Goal: Transaction & Acquisition: Purchase product/service

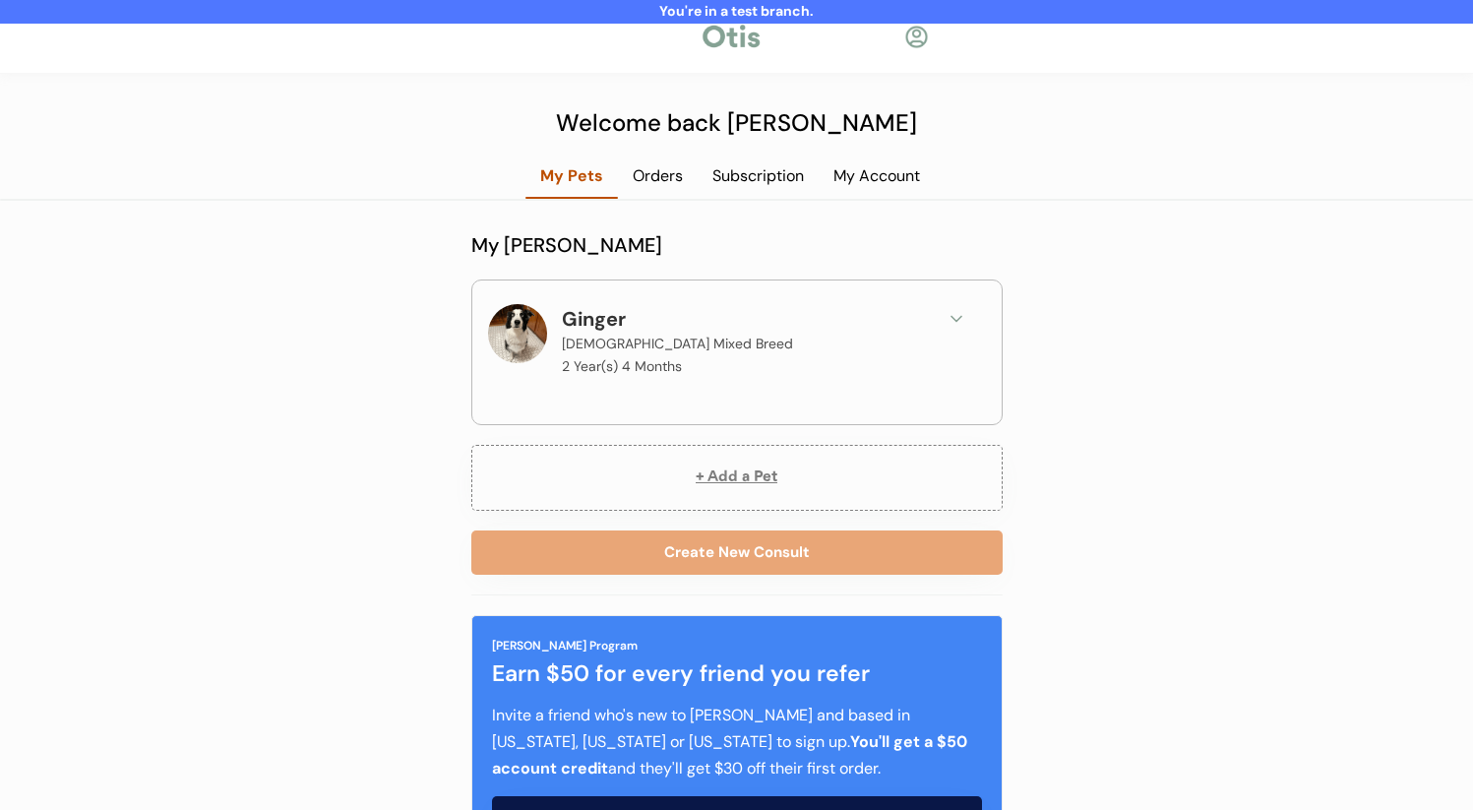
click at [950, 326] on icon at bounding box center [957, 319] width 20 height 20
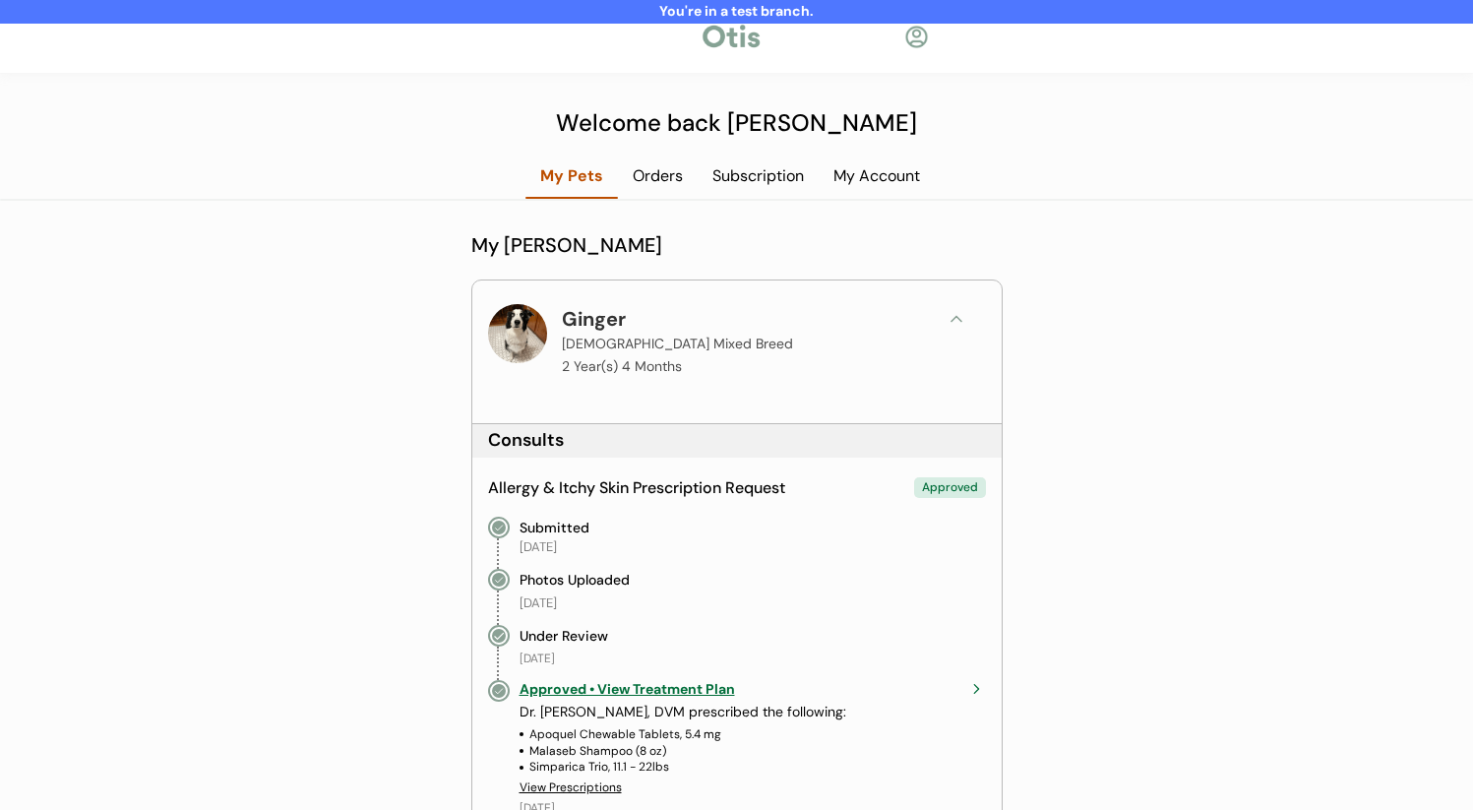
click at [950, 326] on icon at bounding box center [957, 319] width 20 height 20
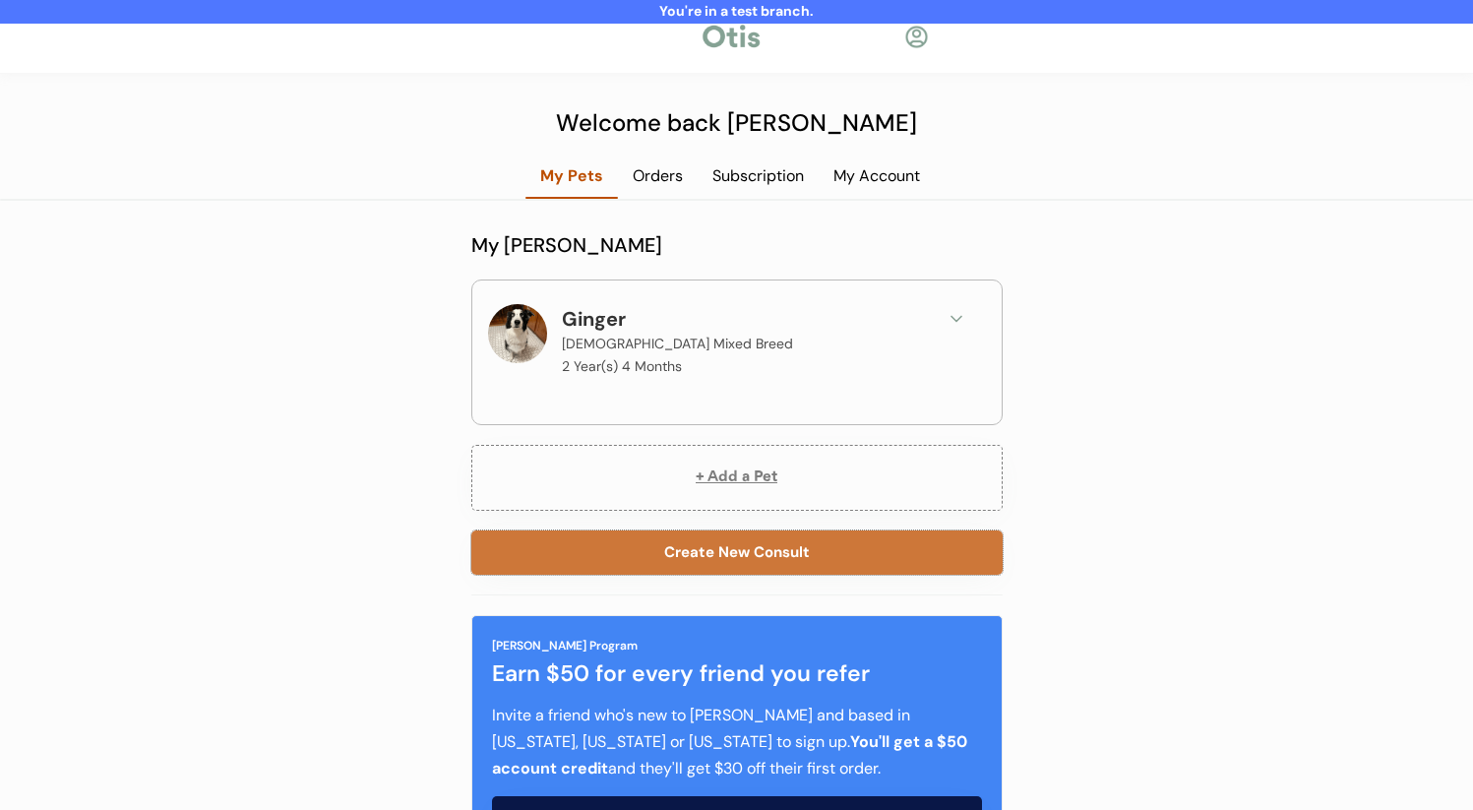
click at [766, 558] on button "Create New Consult" at bounding box center [736, 552] width 531 height 44
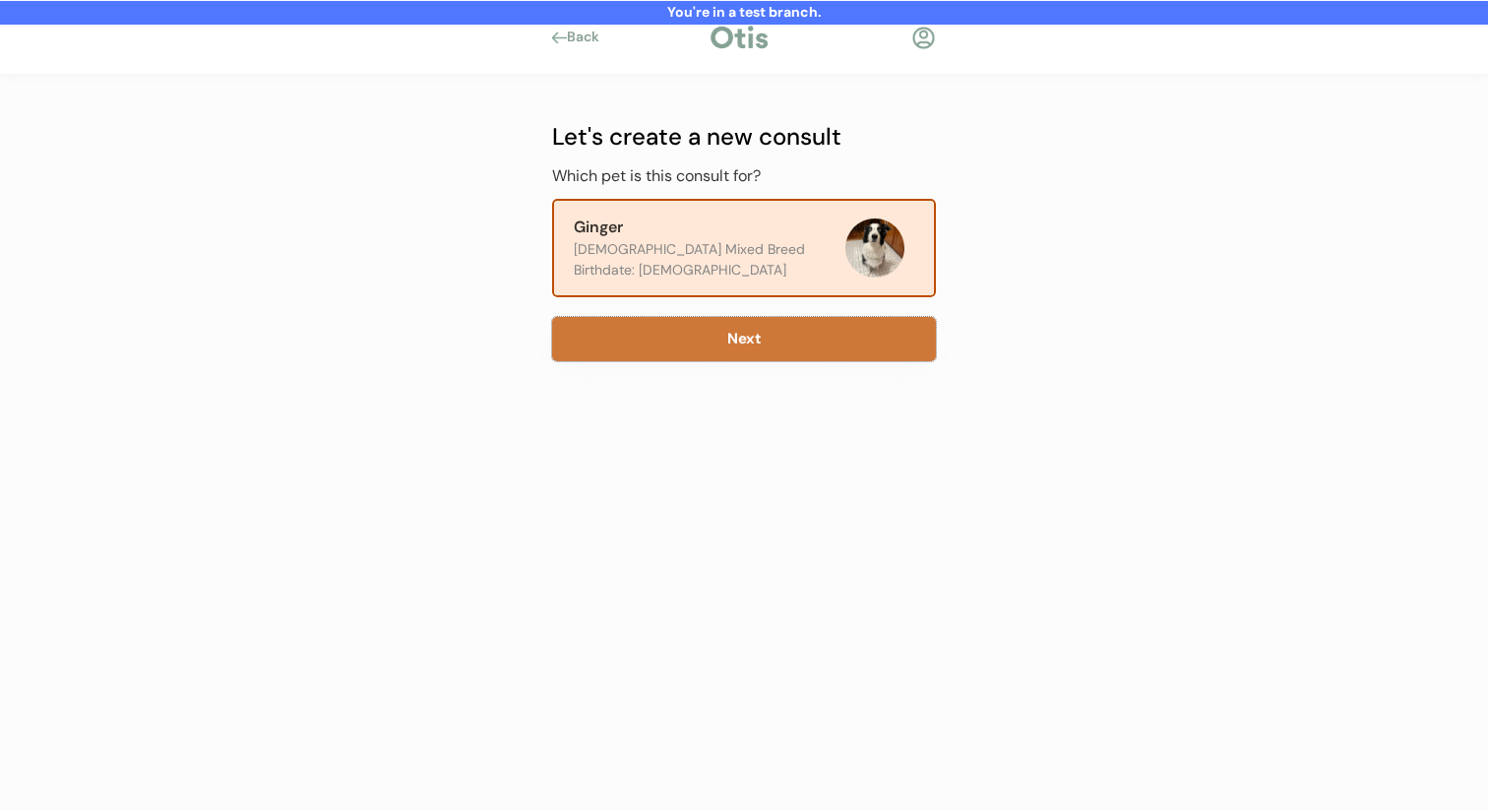
click at [734, 318] on button "Next" at bounding box center [744, 339] width 384 height 44
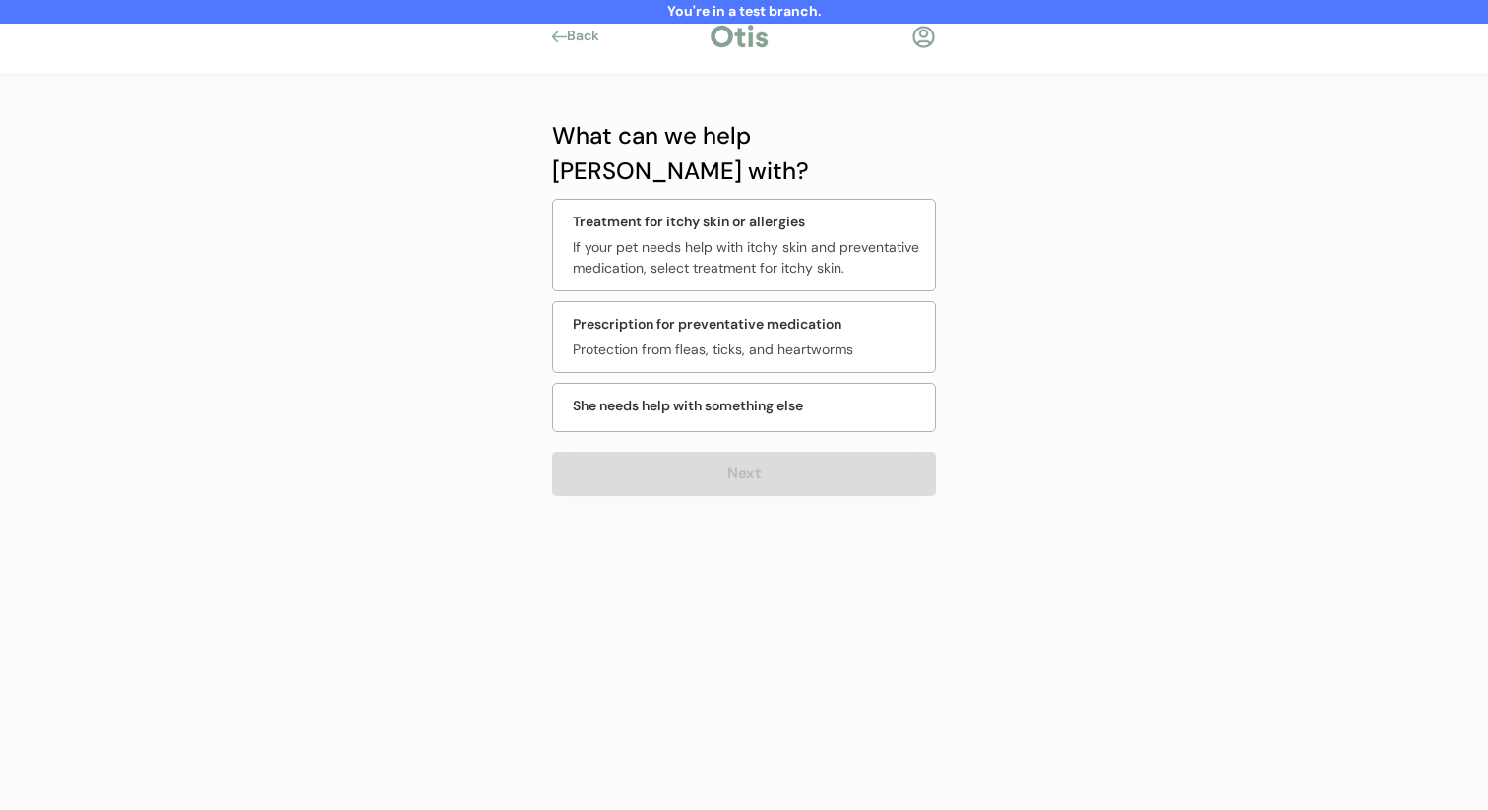
click at [780, 314] on div "Prescription for preventative medication" at bounding box center [707, 324] width 269 height 21
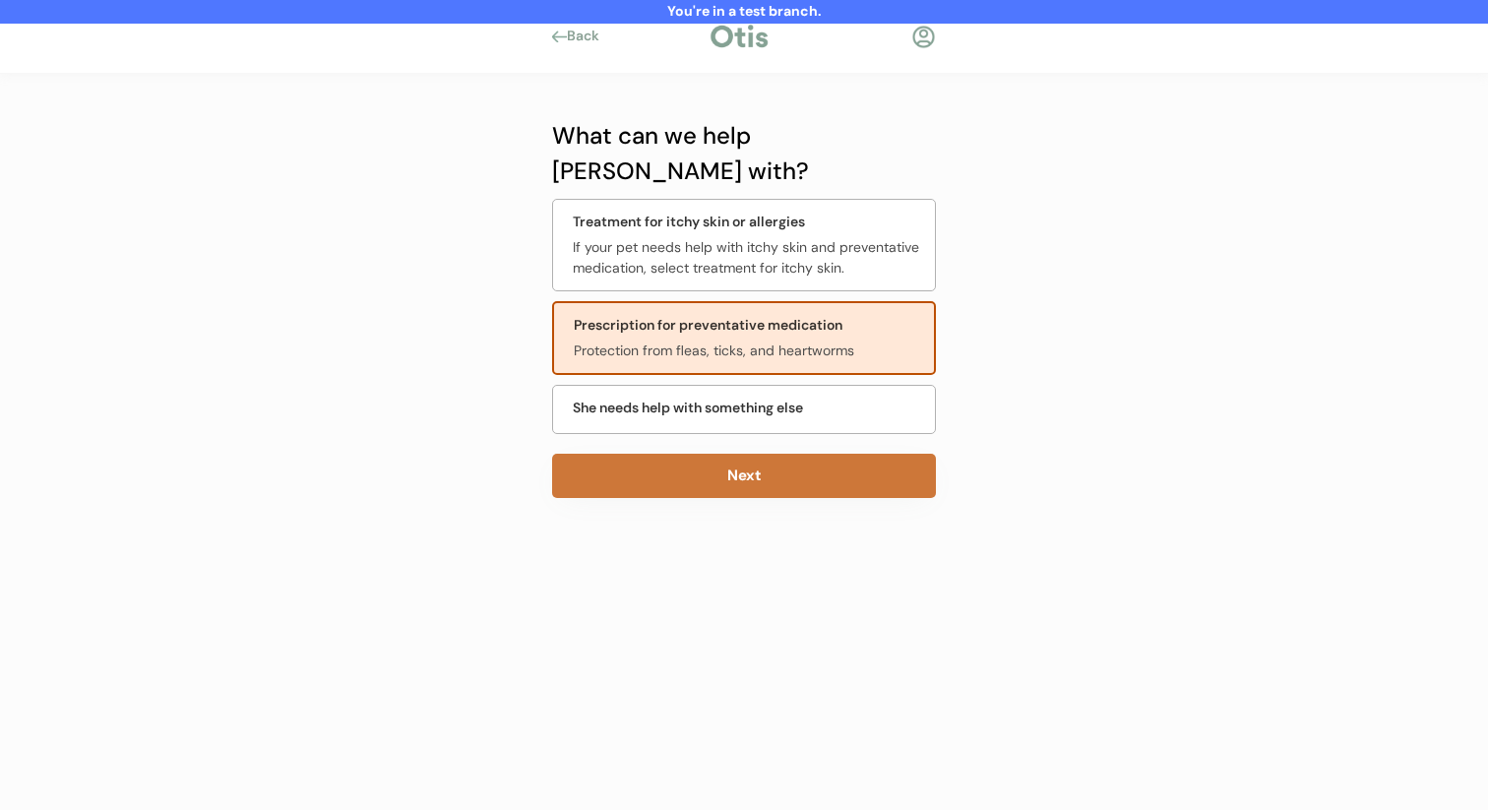
click at [769, 454] on button "Next" at bounding box center [744, 476] width 384 height 44
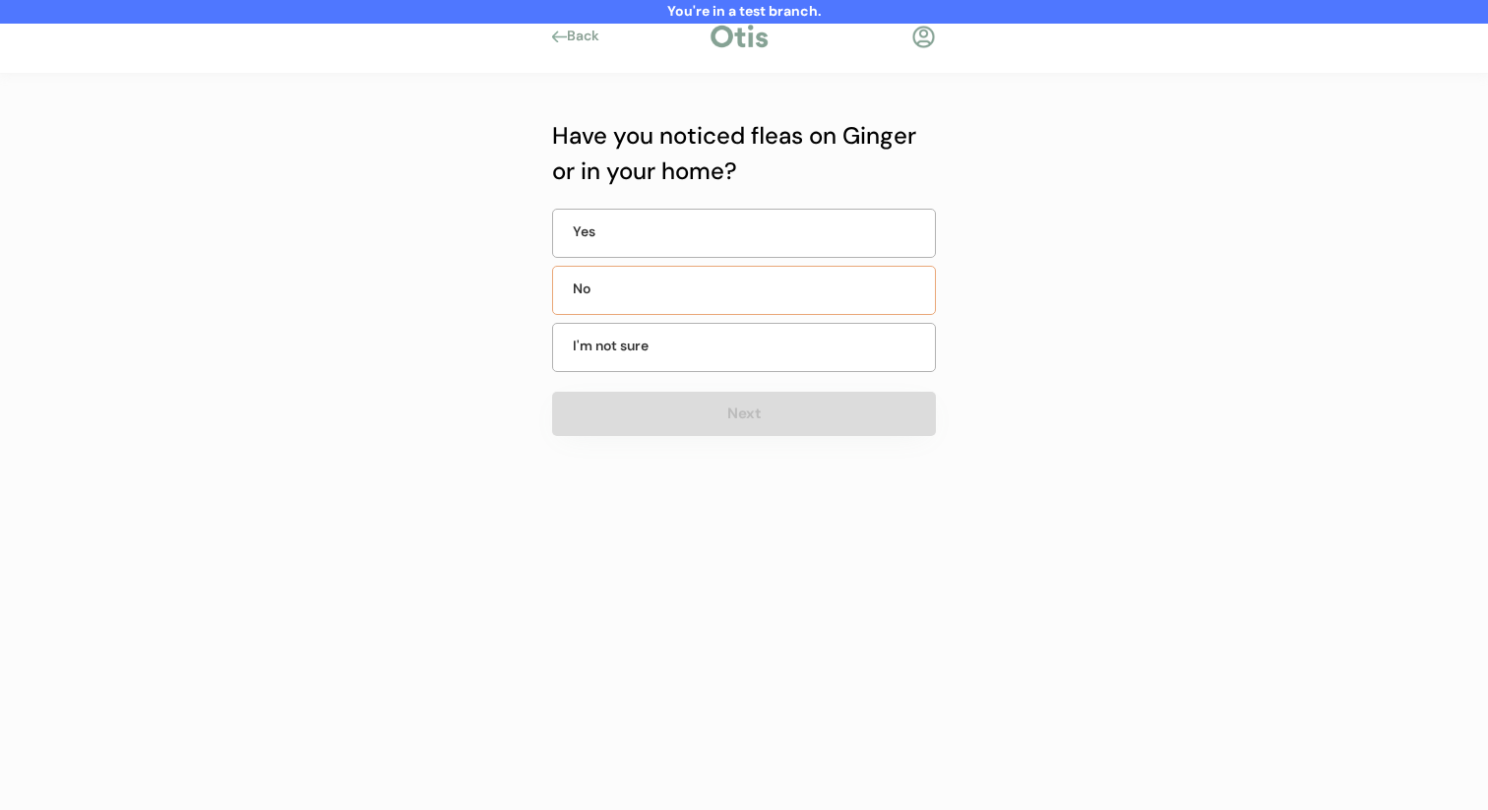
drag, startPoint x: 765, startPoint y: 289, endPoint x: 762, endPoint y: 343, distance: 54.2
click at [765, 289] on div "No" at bounding box center [744, 290] width 384 height 49
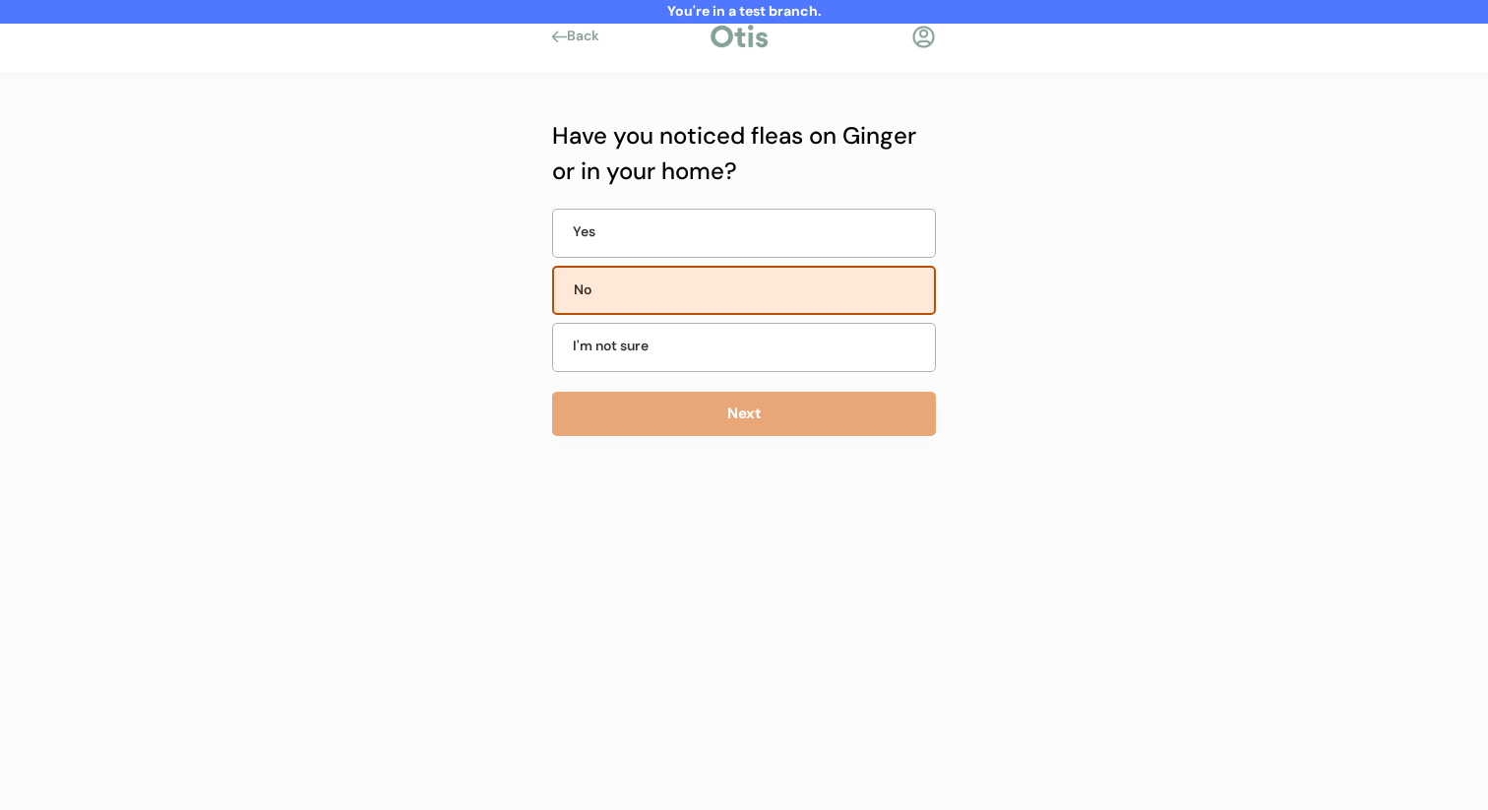
click at [744, 403] on button "Next" at bounding box center [744, 414] width 384 height 44
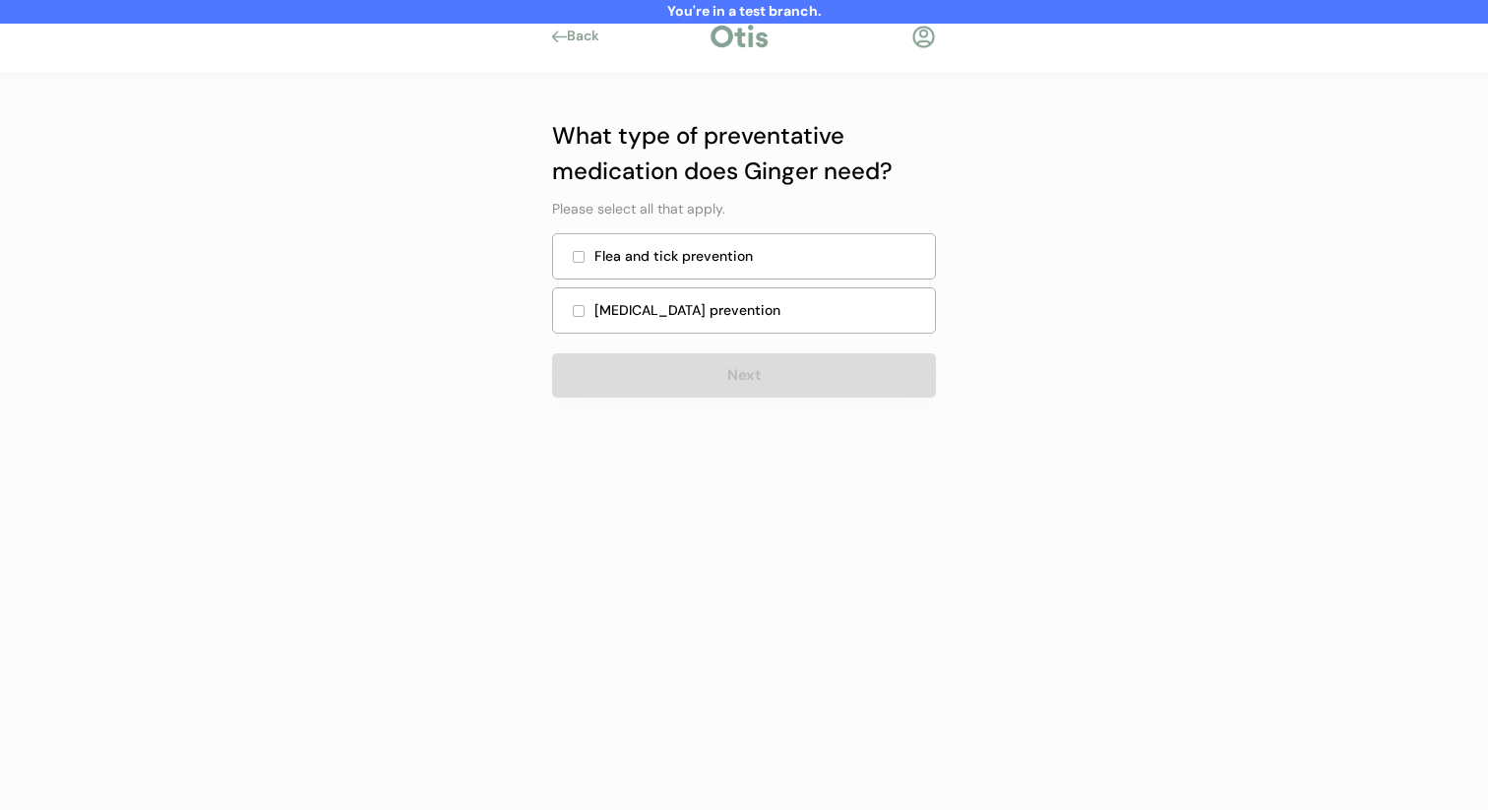
click at [763, 310] on div "Heartworm prevention" at bounding box center [758, 310] width 329 height 21
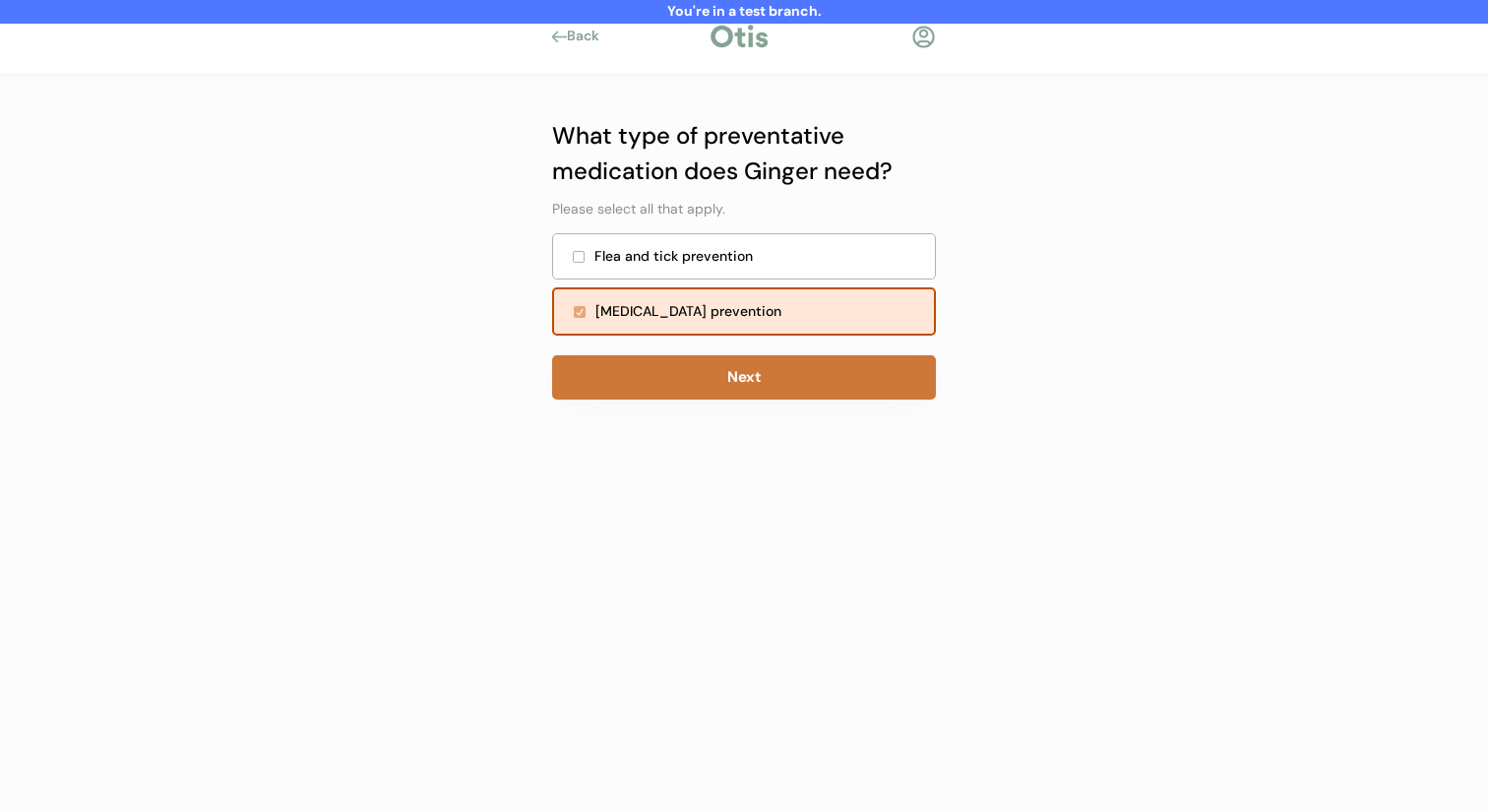
click at [754, 367] on button "Next" at bounding box center [744, 377] width 384 height 44
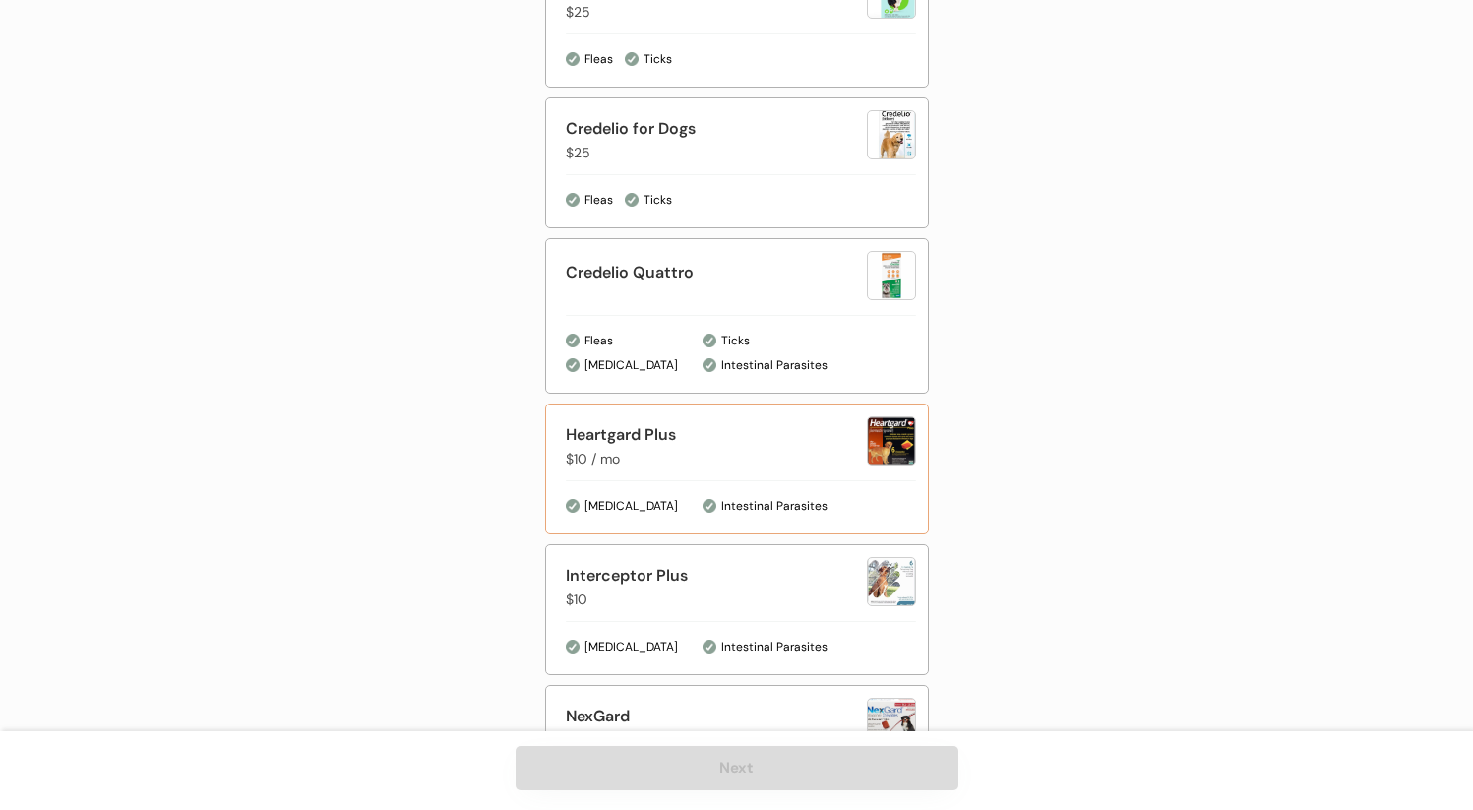
scroll to position [734, 0]
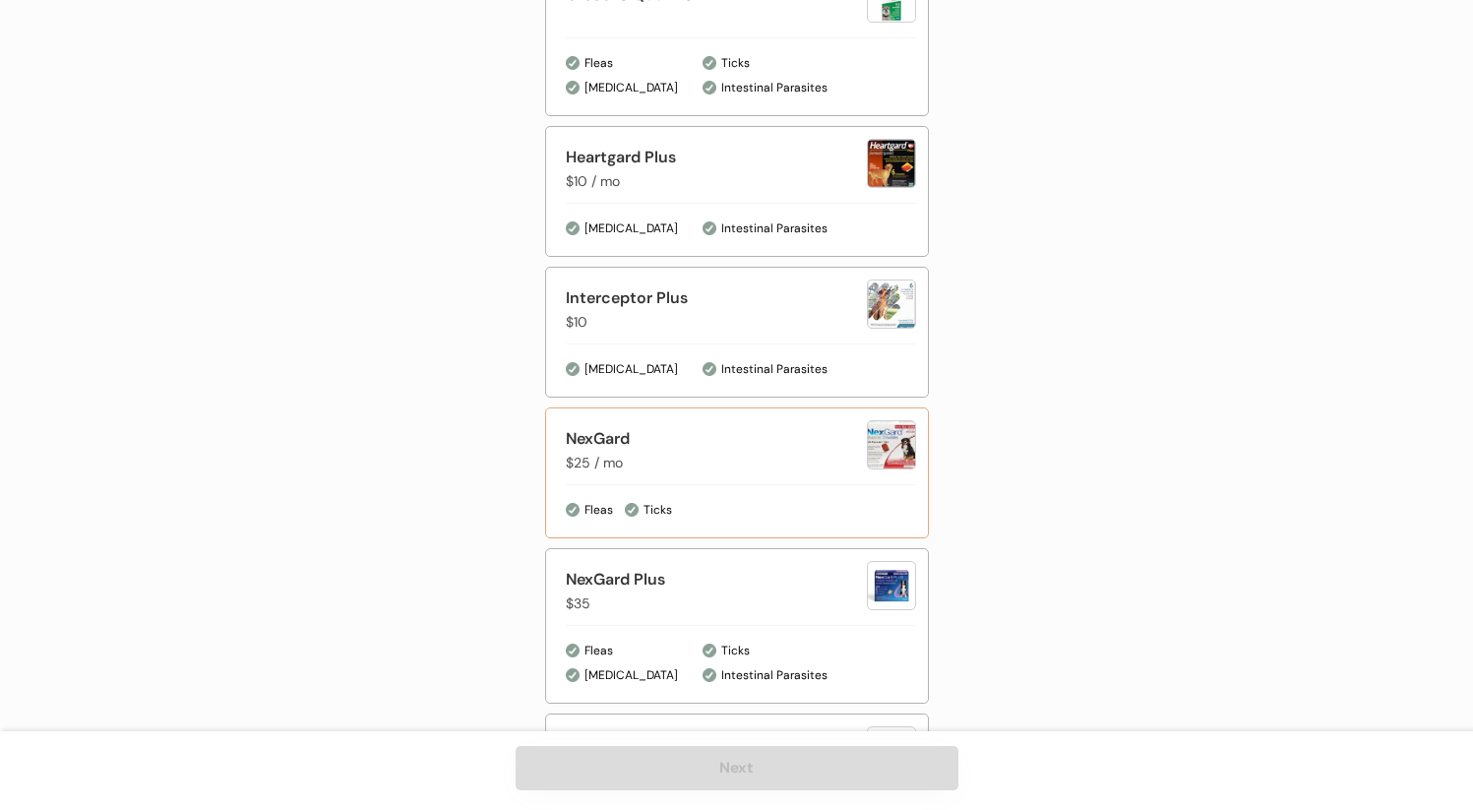
click at [774, 476] on div "NexGard $25 / mo" at bounding box center [741, 449] width 350 height 59
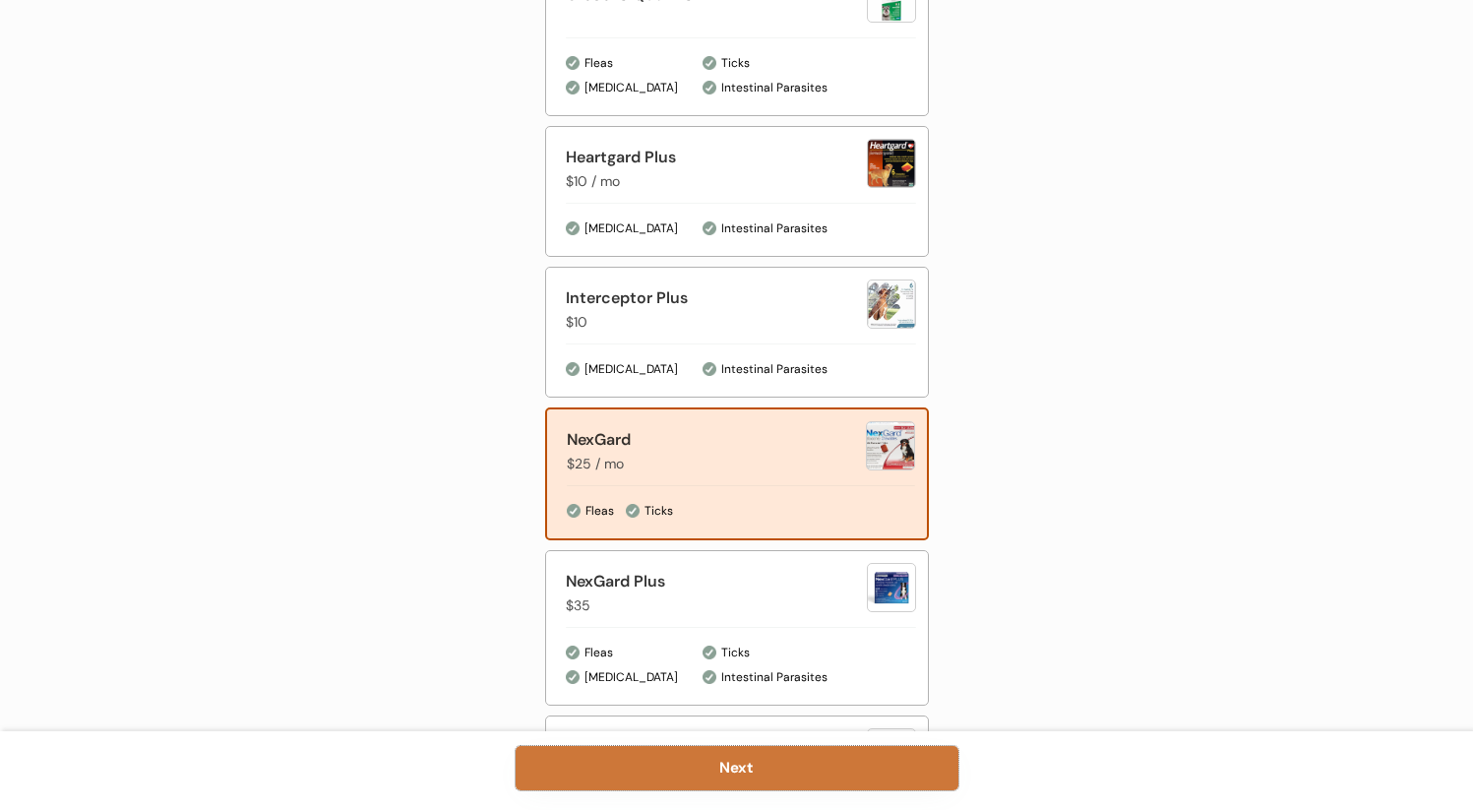
click at [728, 767] on button "Next" at bounding box center [737, 768] width 443 height 44
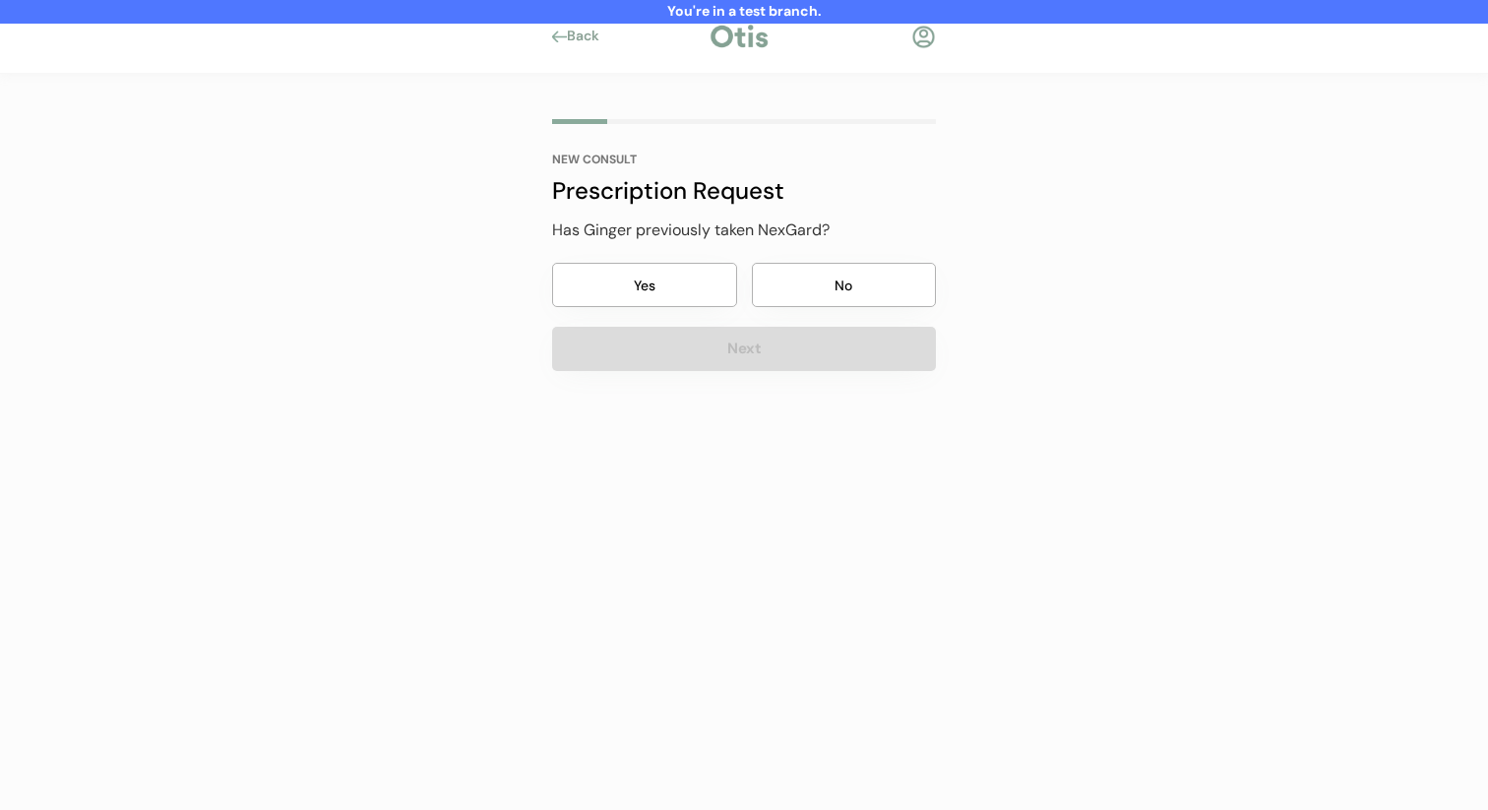
click at [835, 268] on button "No" at bounding box center [844, 285] width 185 height 44
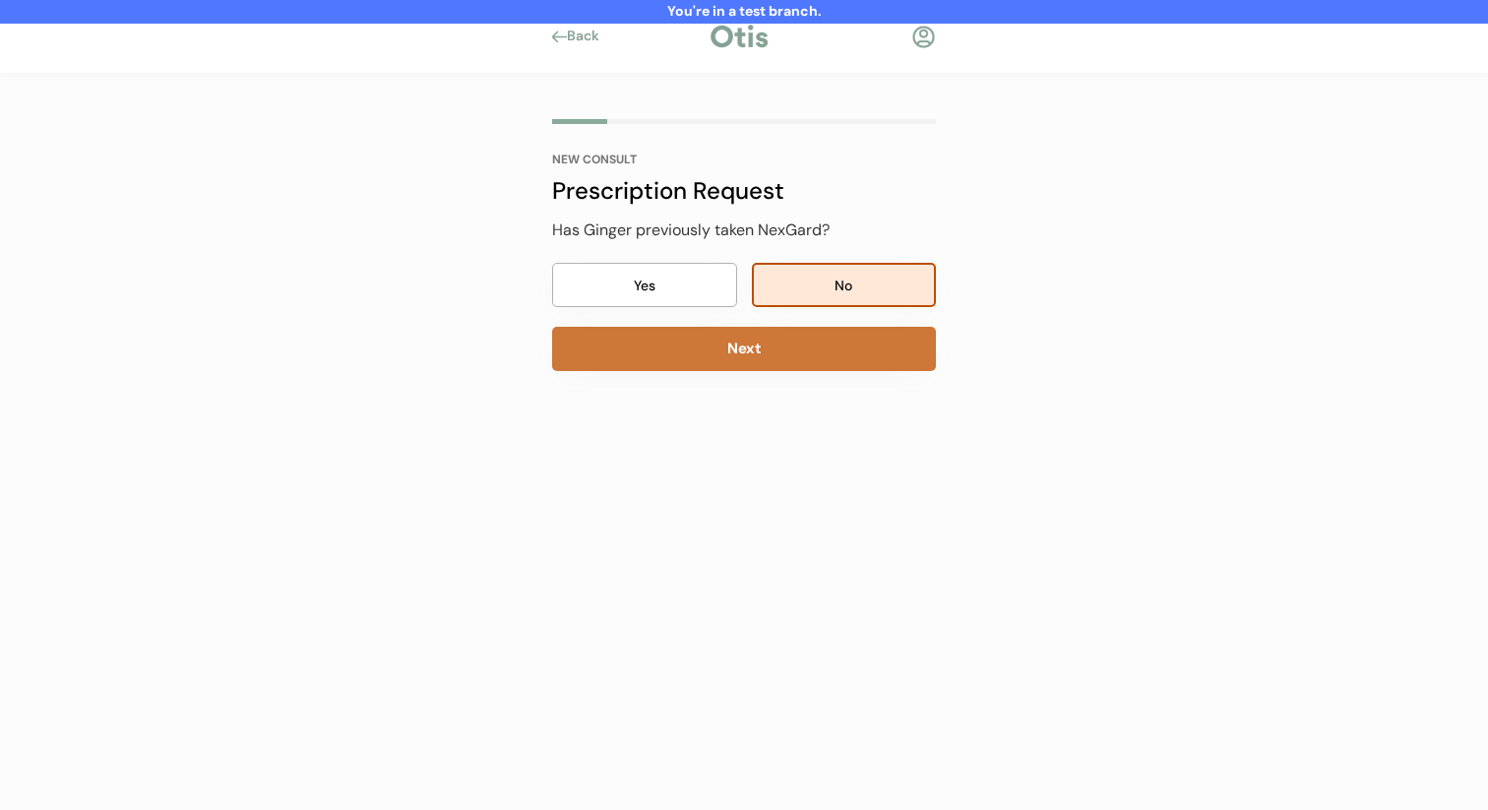
click at [798, 355] on button "Next" at bounding box center [744, 349] width 384 height 44
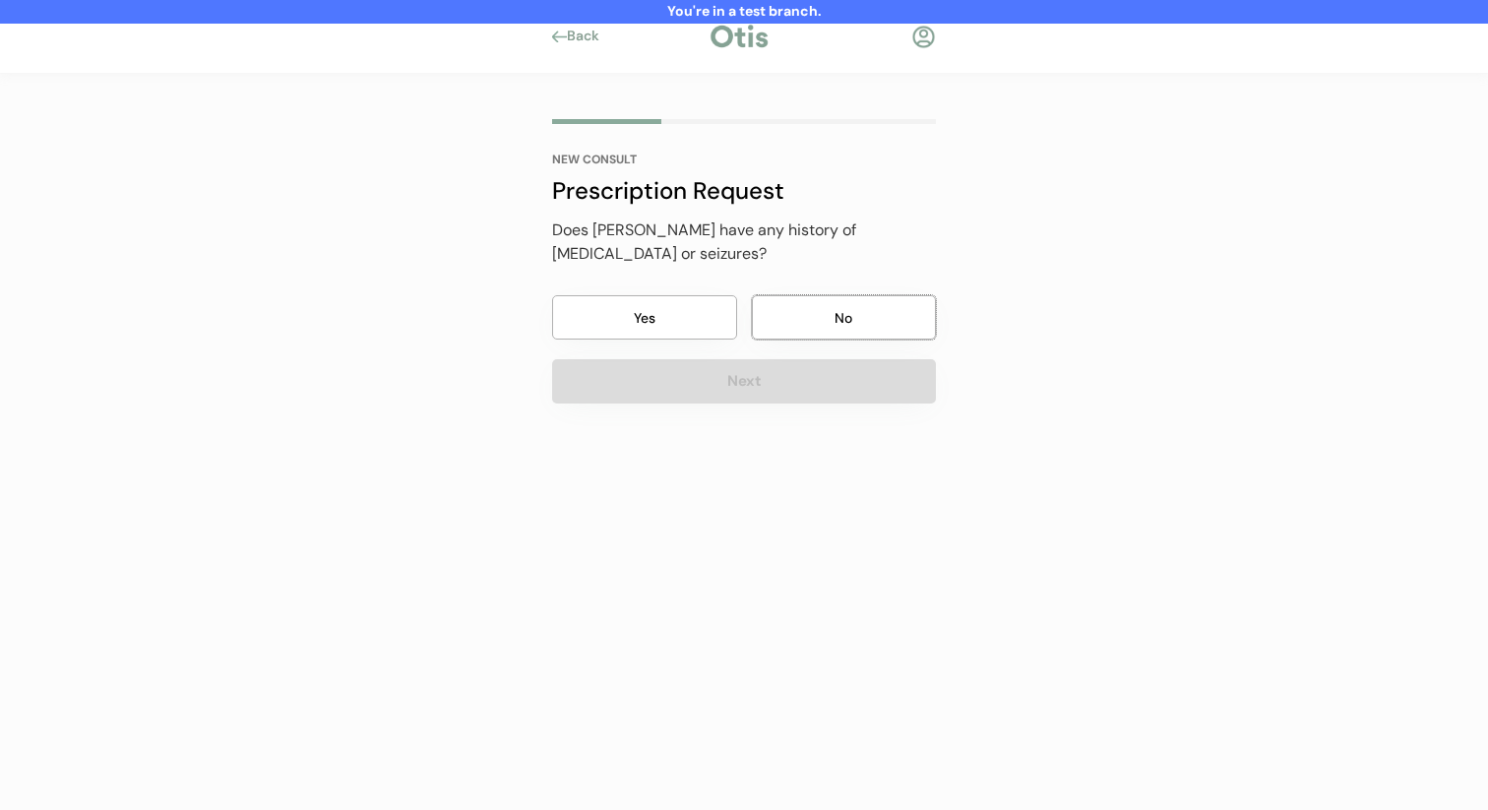
click at [816, 296] on button "No" at bounding box center [844, 317] width 185 height 44
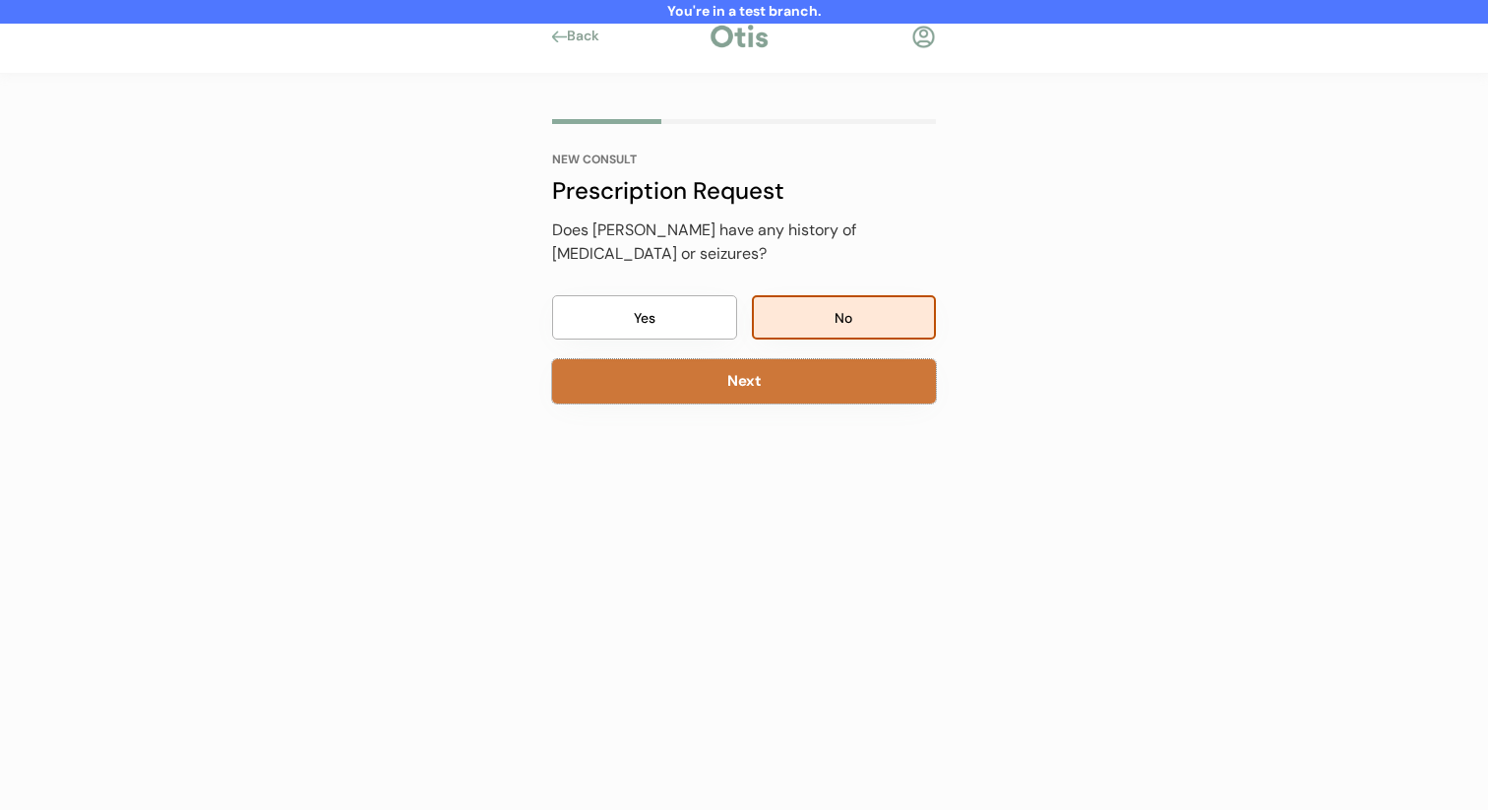
click at [783, 396] on button "Next" at bounding box center [744, 381] width 384 height 44
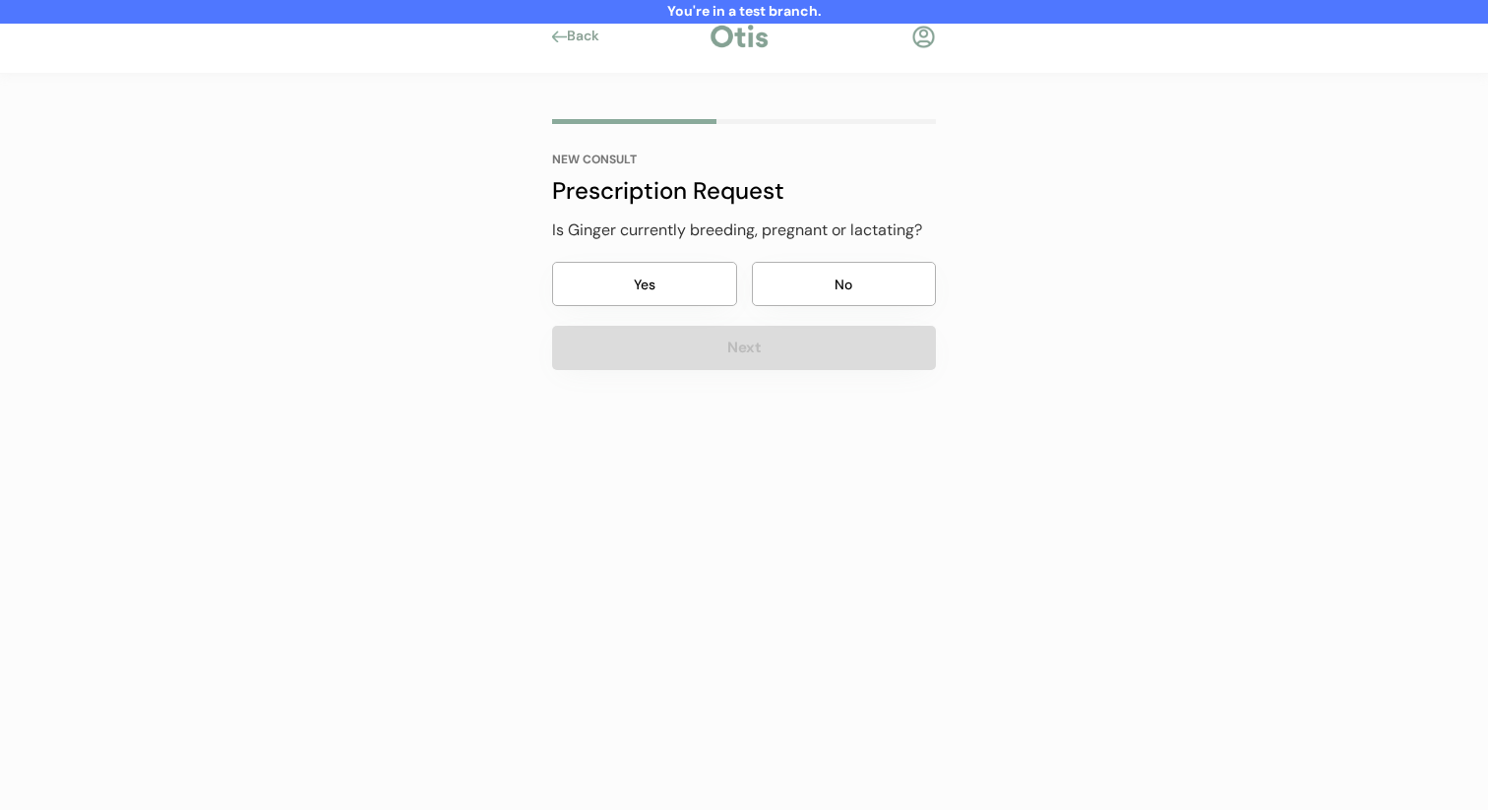
click at [831, 293] on button "No" at bounding box center [844, 284] width 185 height 44
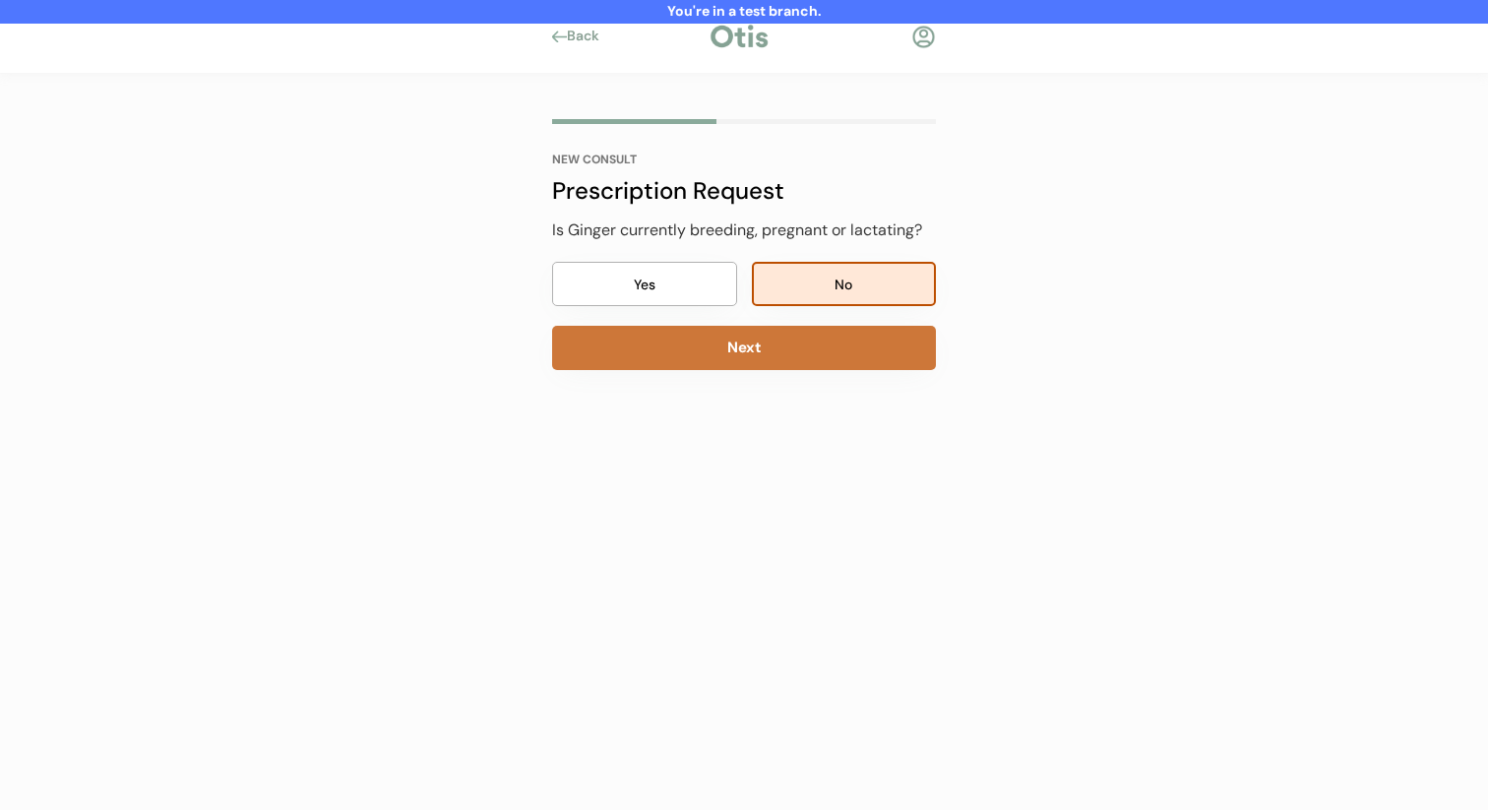
click at [795, 349] on button "Next" at bounding box center [744, 348] width 384 height 44
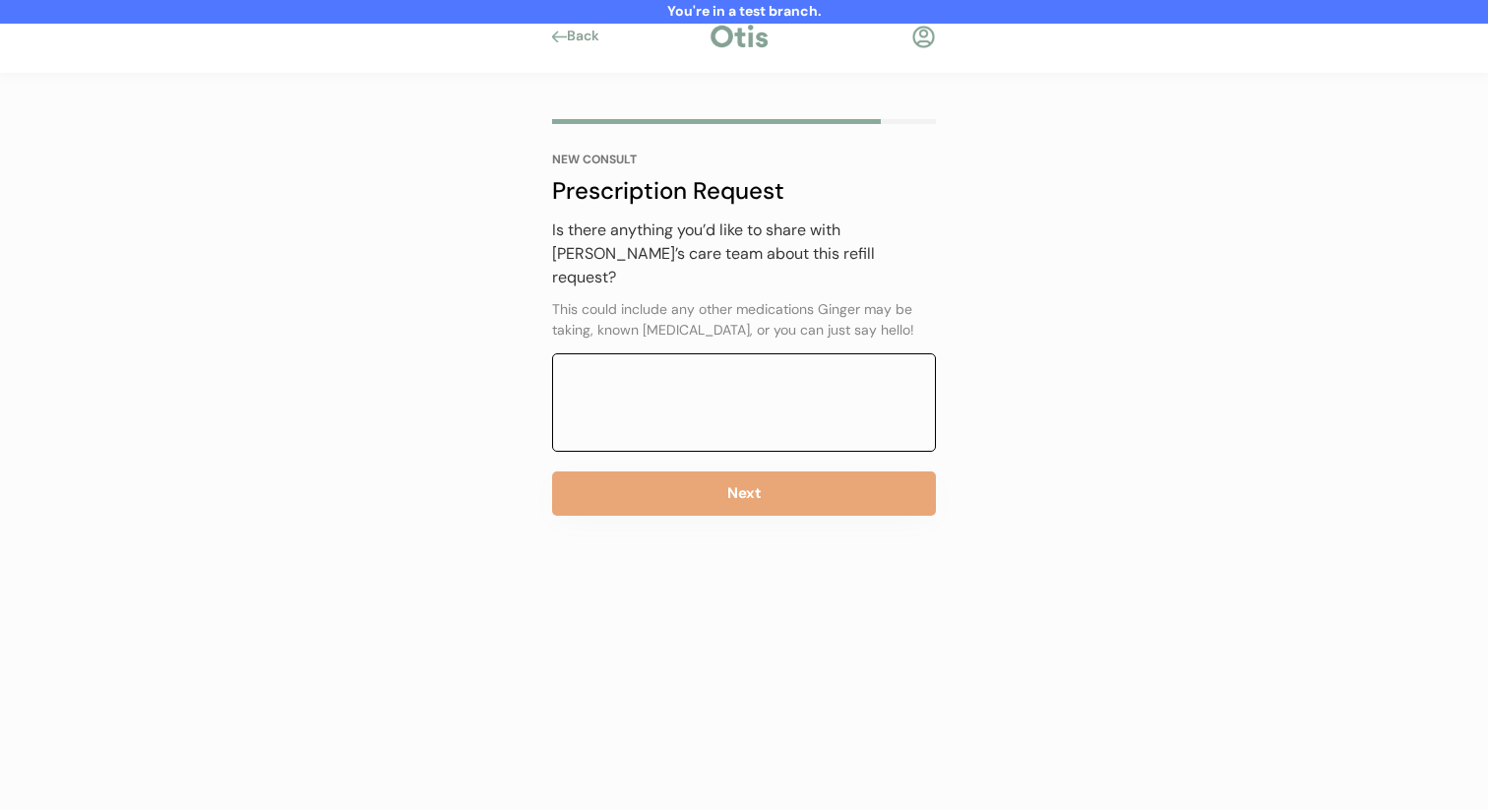
drag, startPoint x: 788, startPoint y: 398, endPoint x: 773, endPoint y: 483, distance: 86.9
click at [787, 411] on textarea at bounding box center [744, 402] width 384 height 98
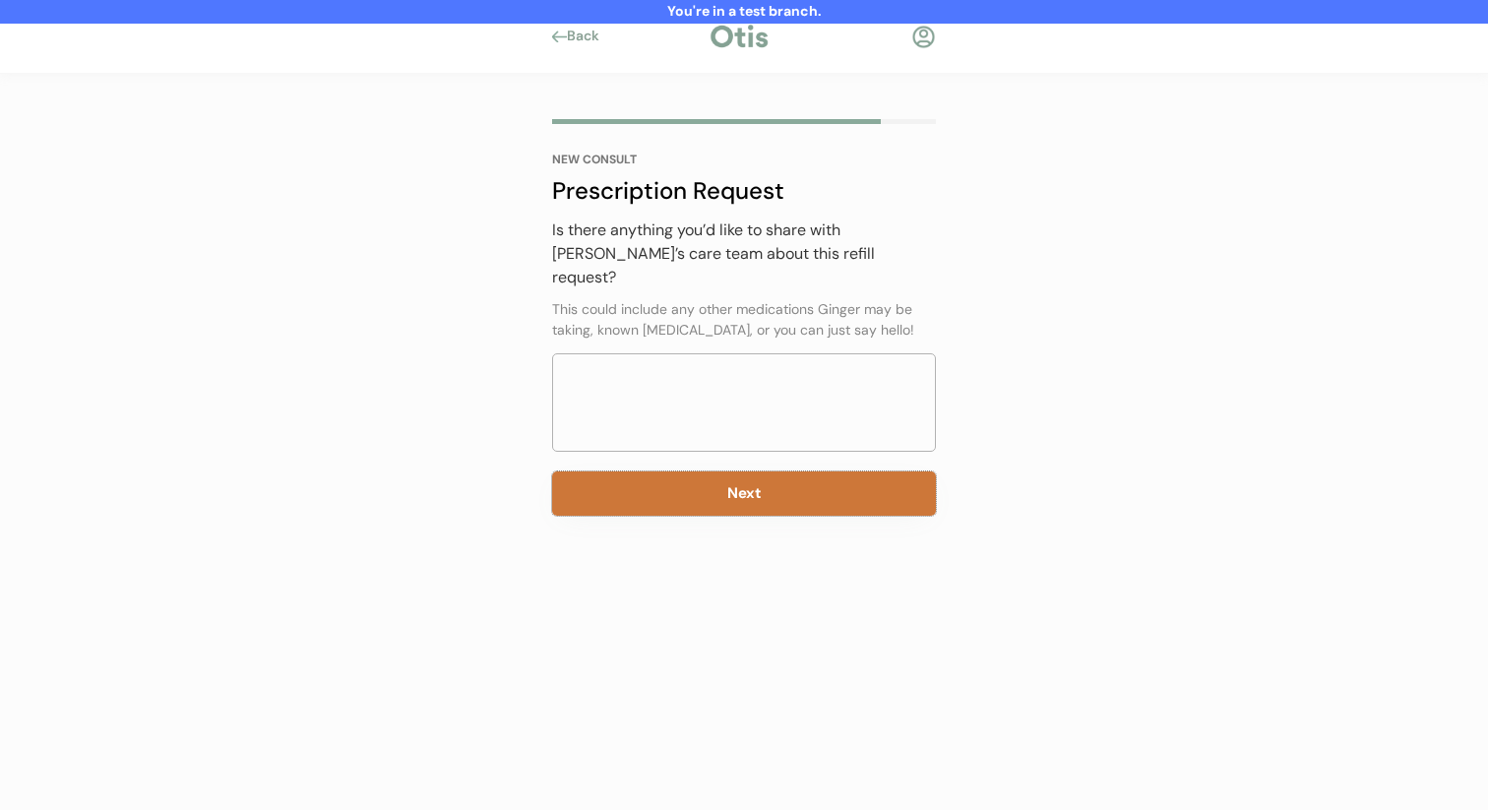
click at [773, 483] on button "Next" at bounding box center [744, 493] width 384 height 44
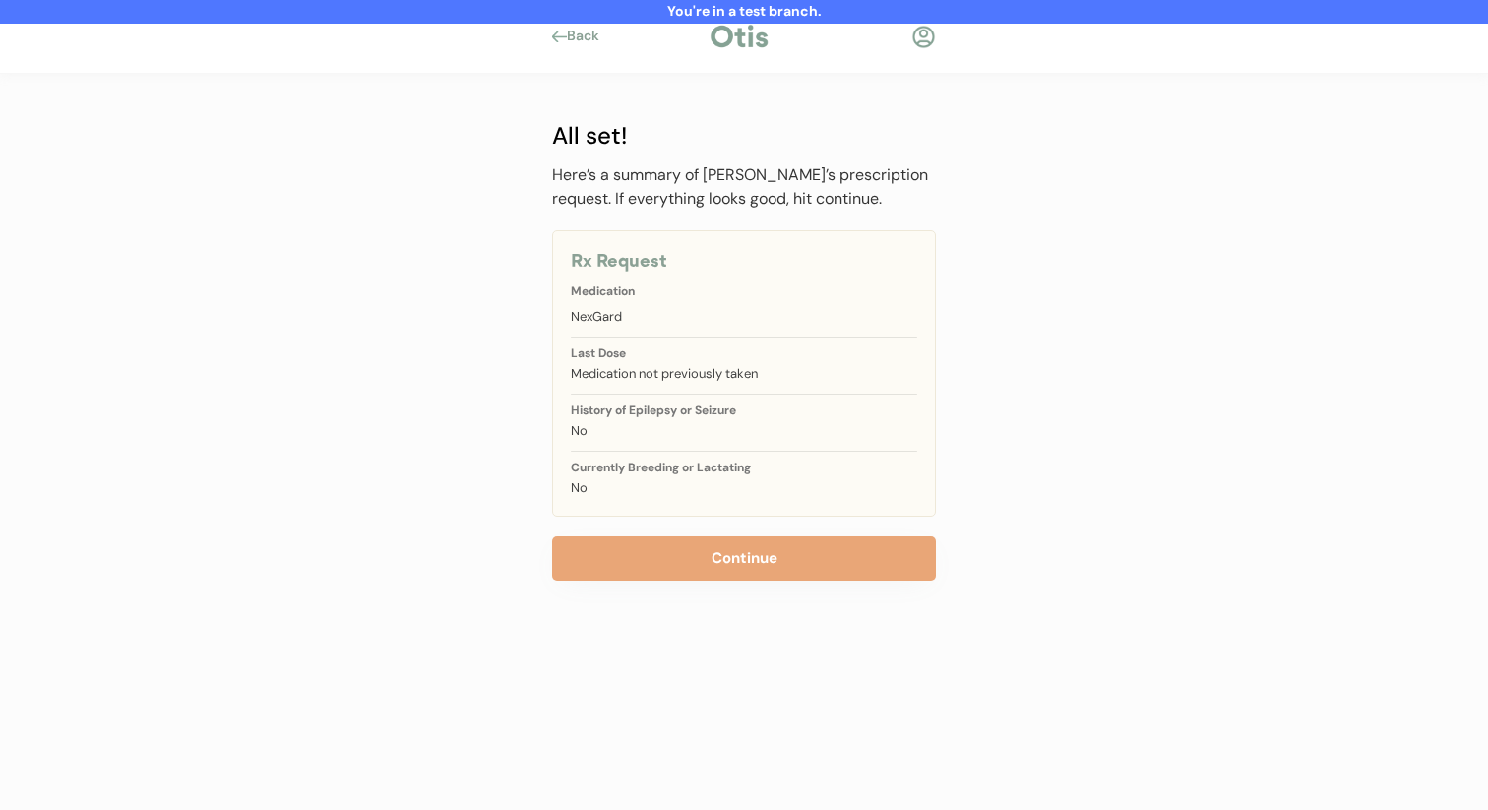
click at [725, 552] on button "Continue" at bounding box center [744, 558] width 384 height 44
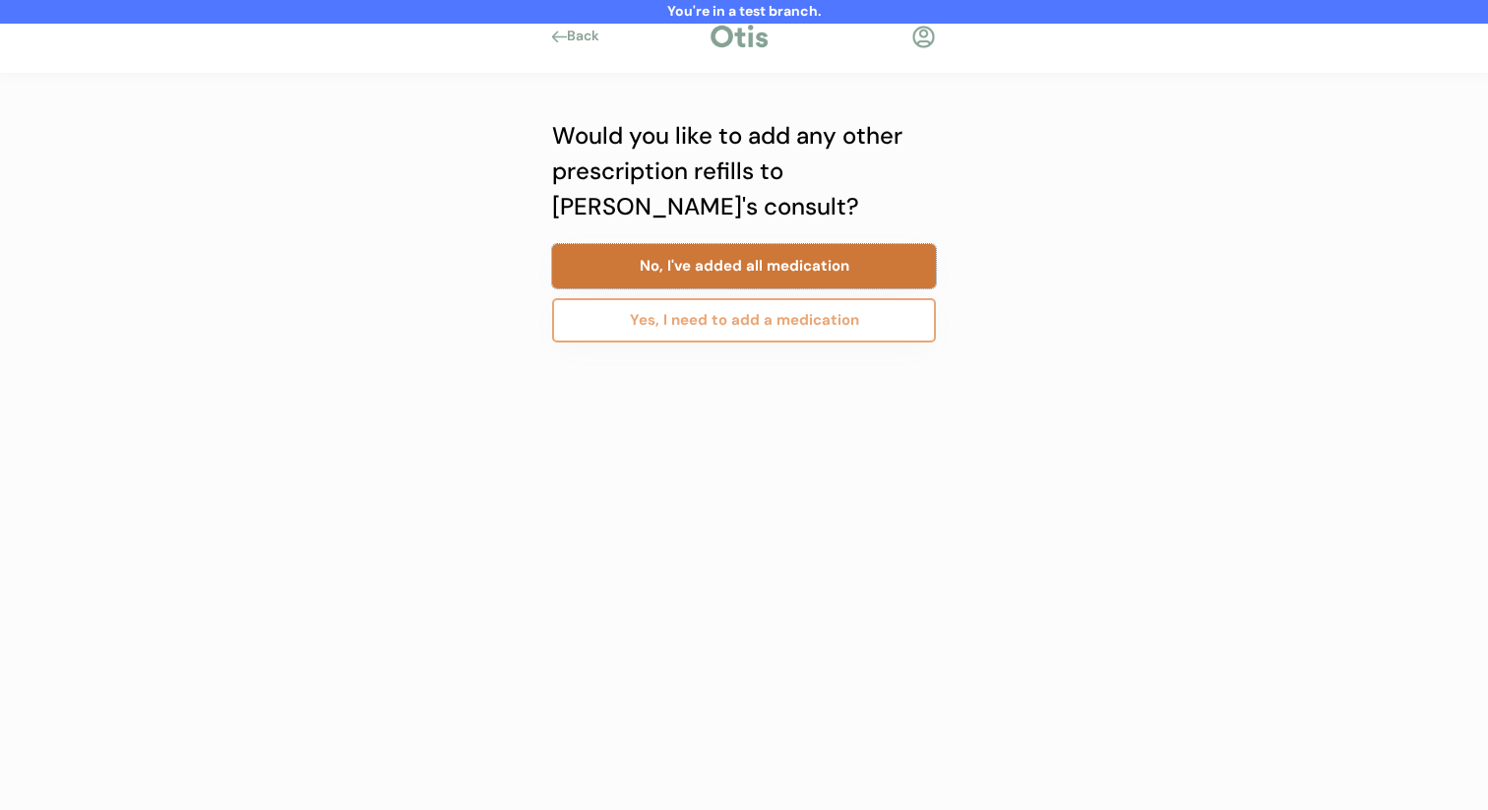
click at [799, 276] on button "No, I've added all medication" at bounding box center [744, 266] width 384 height 44
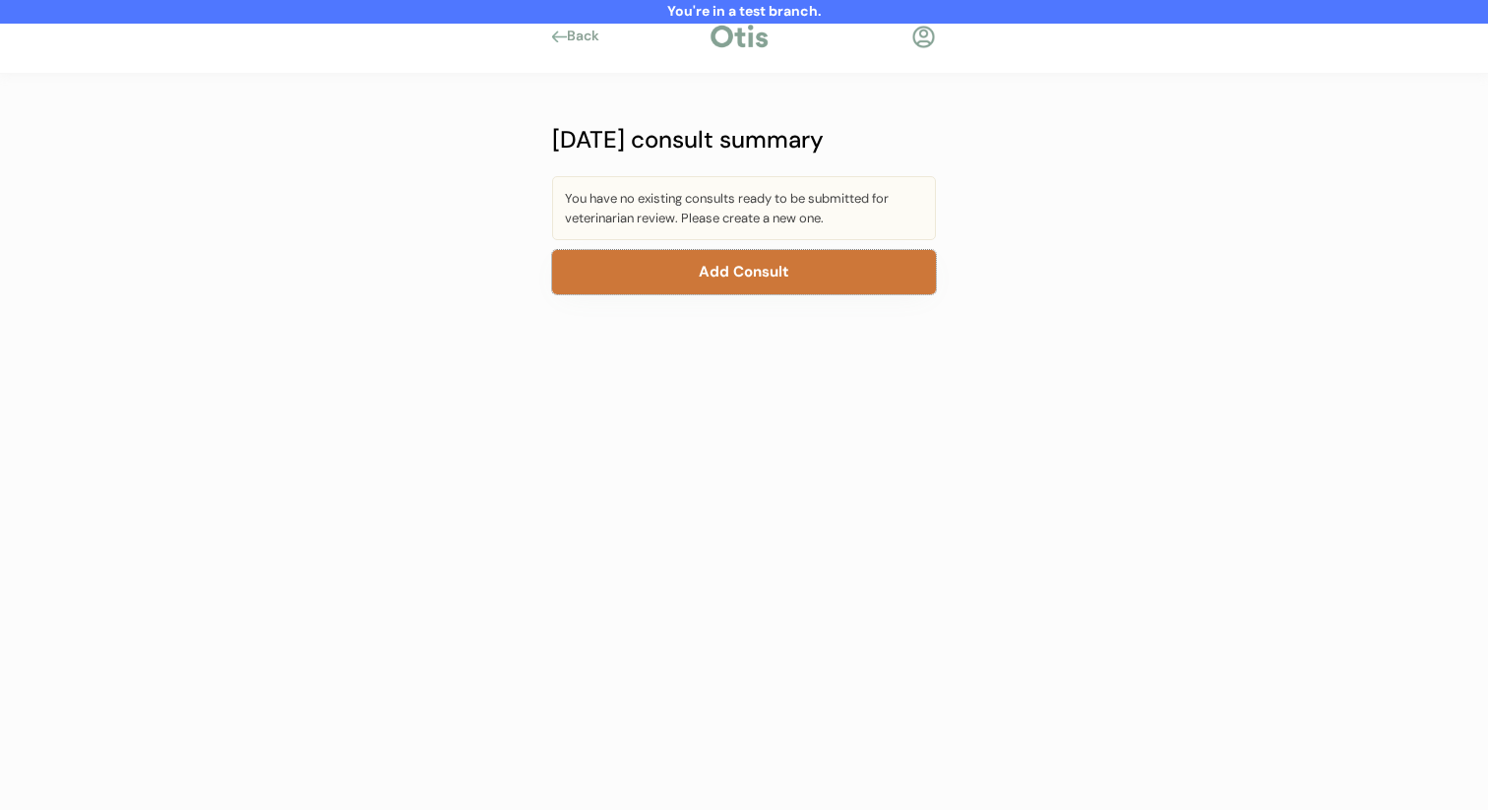
click at [797, 281] on button "Add Consult" at bounding box center [744, 272] width 384 height 44
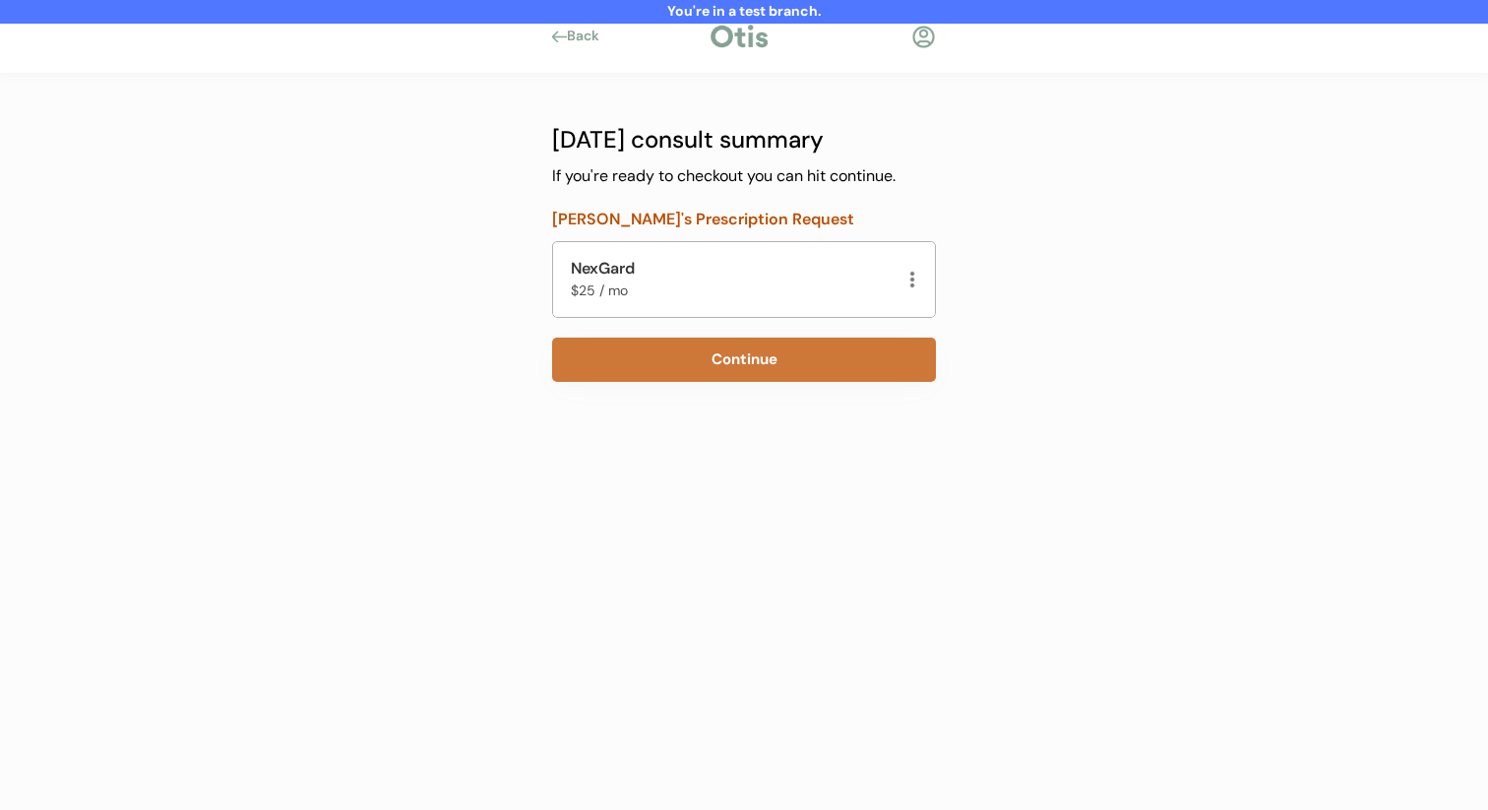
click at [656, 362] on button "Continue" at bounding box center [744, 359] width 384 height 44
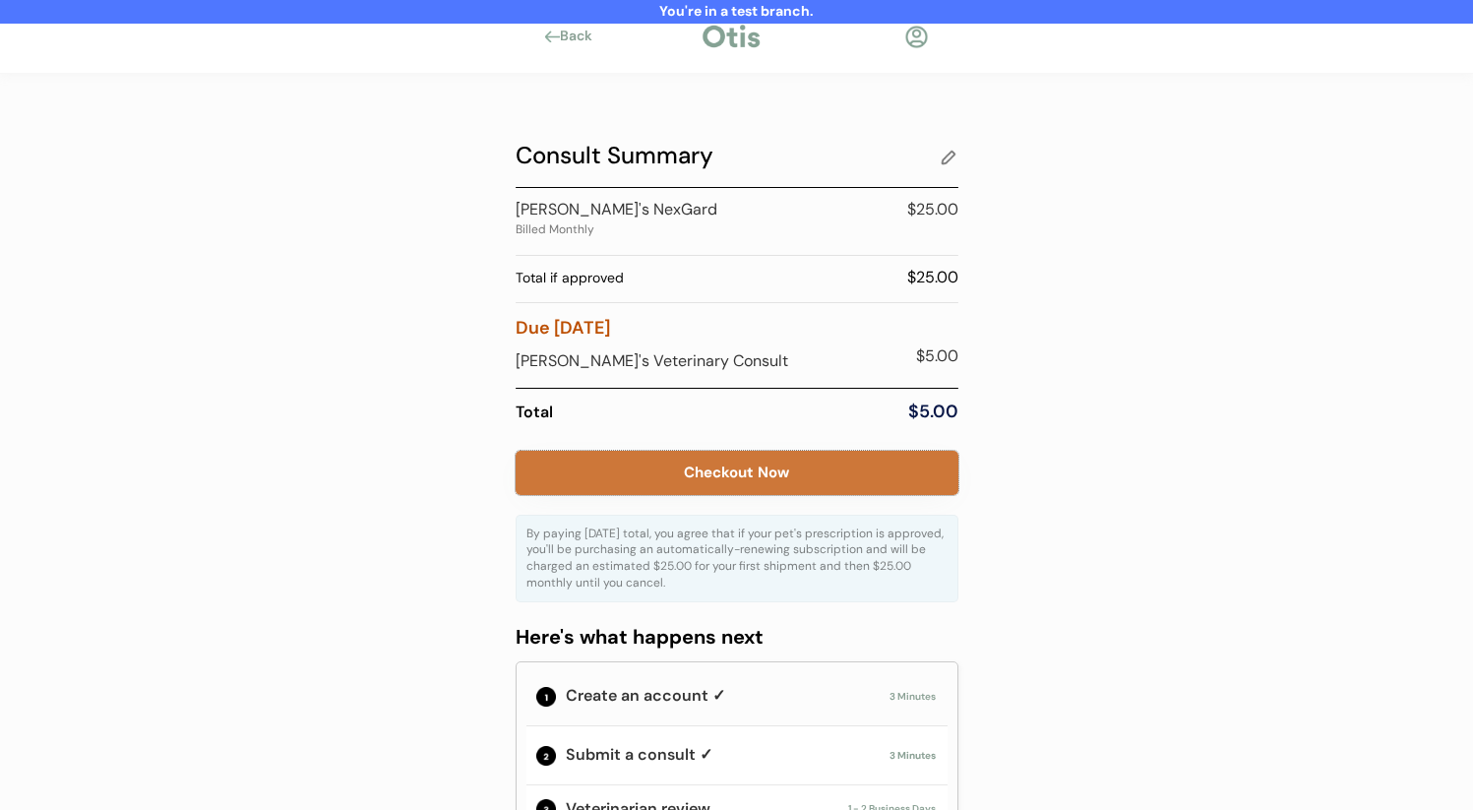
click at [689, 471] on button "Checkout Now" at bounding box center [737, 473] width 443 height 44
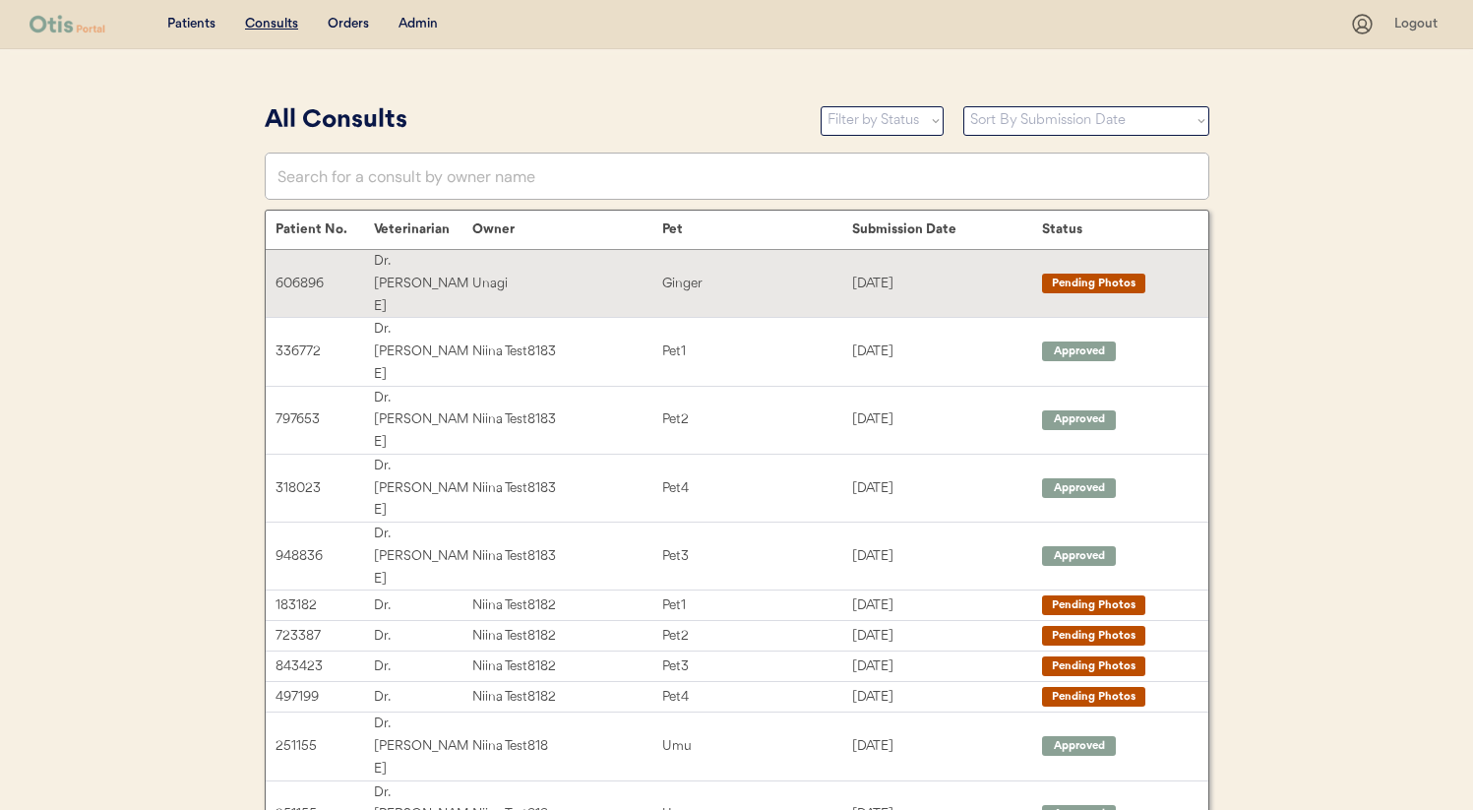
click at [591, 273] on div "Unagi" at bounding box center [567, 284] width 190 height 23
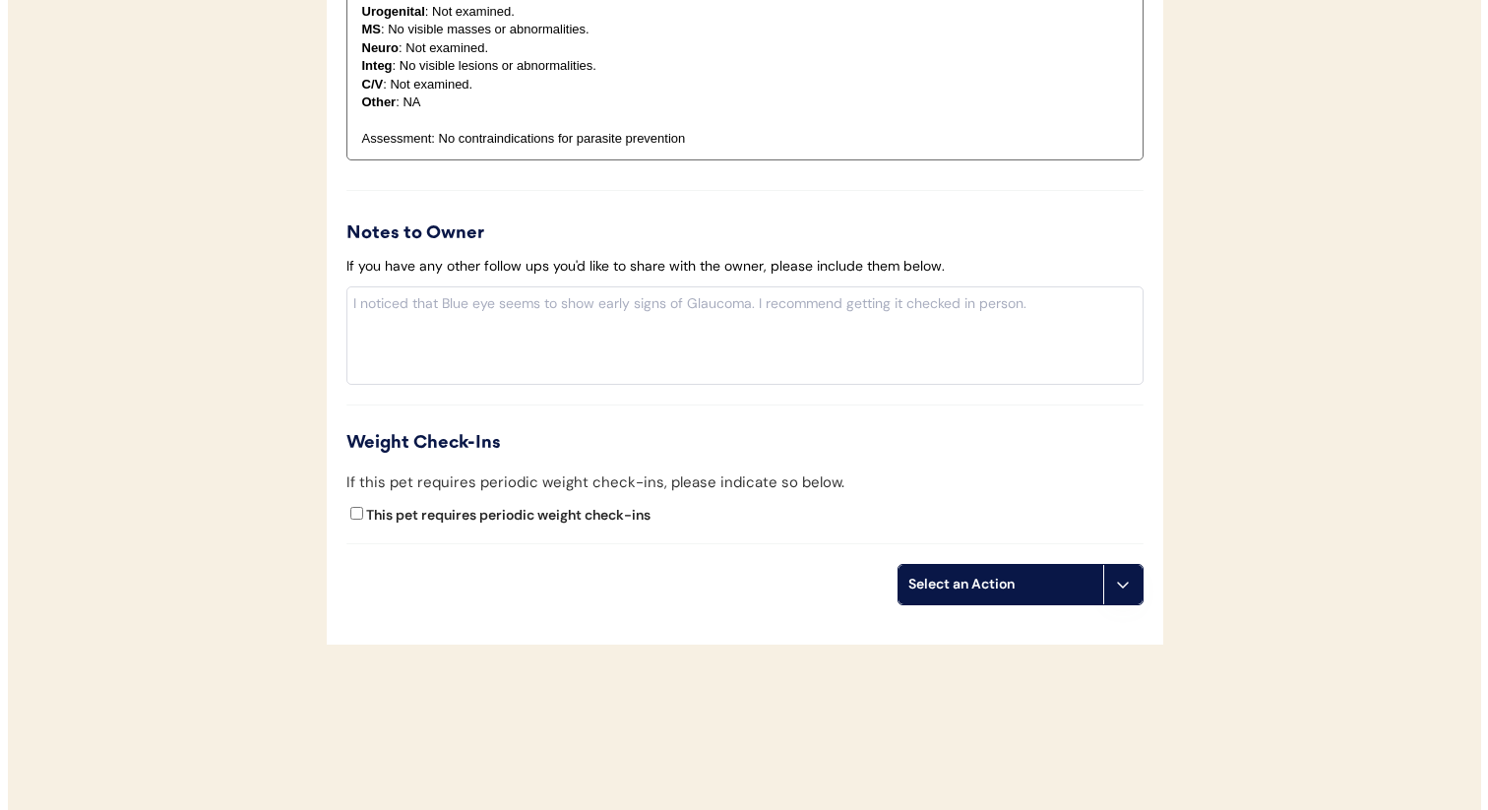
scroll to position [1914, 0]
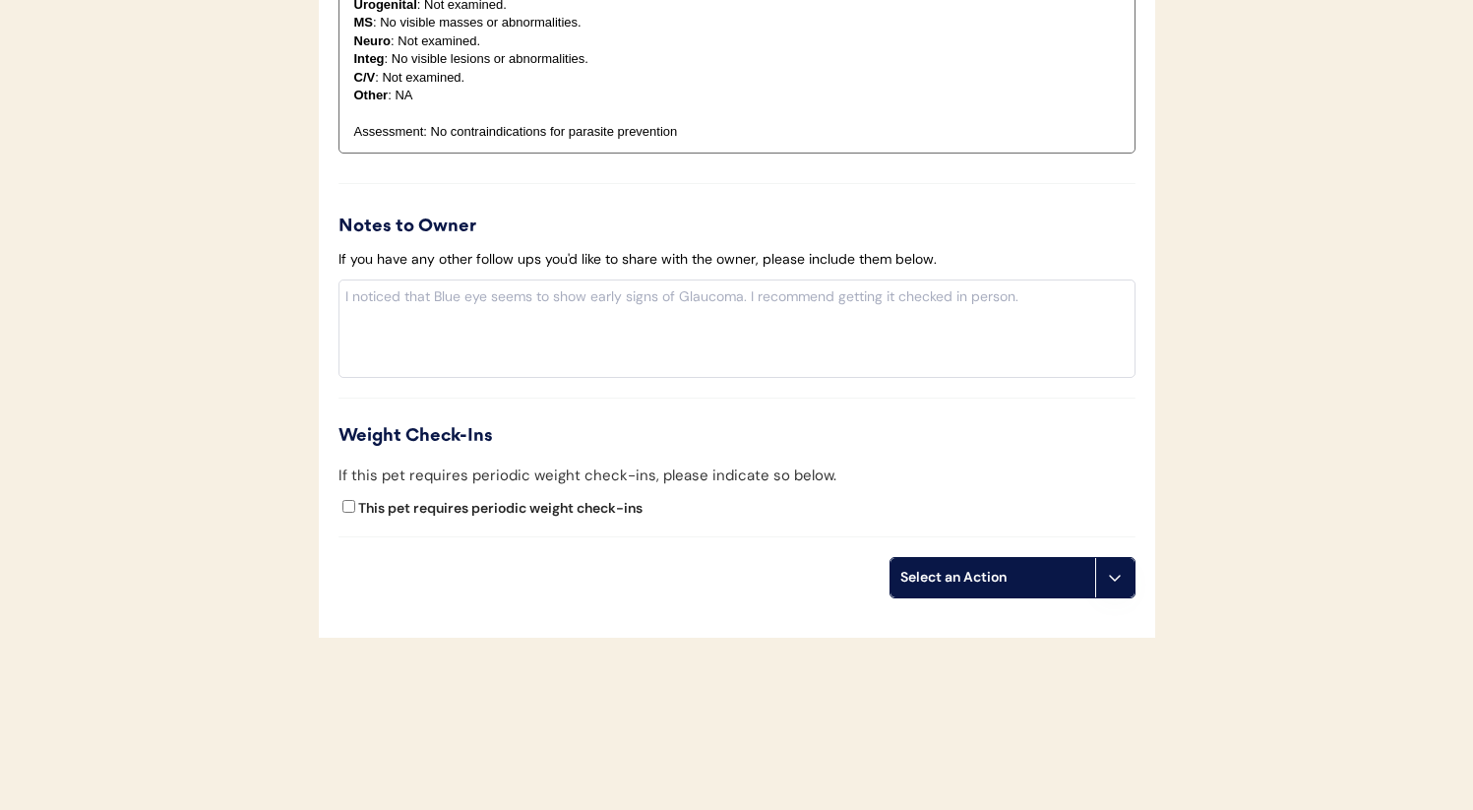
click at [1012, 568] on div "Select an Action" at bounding box center [992, 578] width 185 height 20
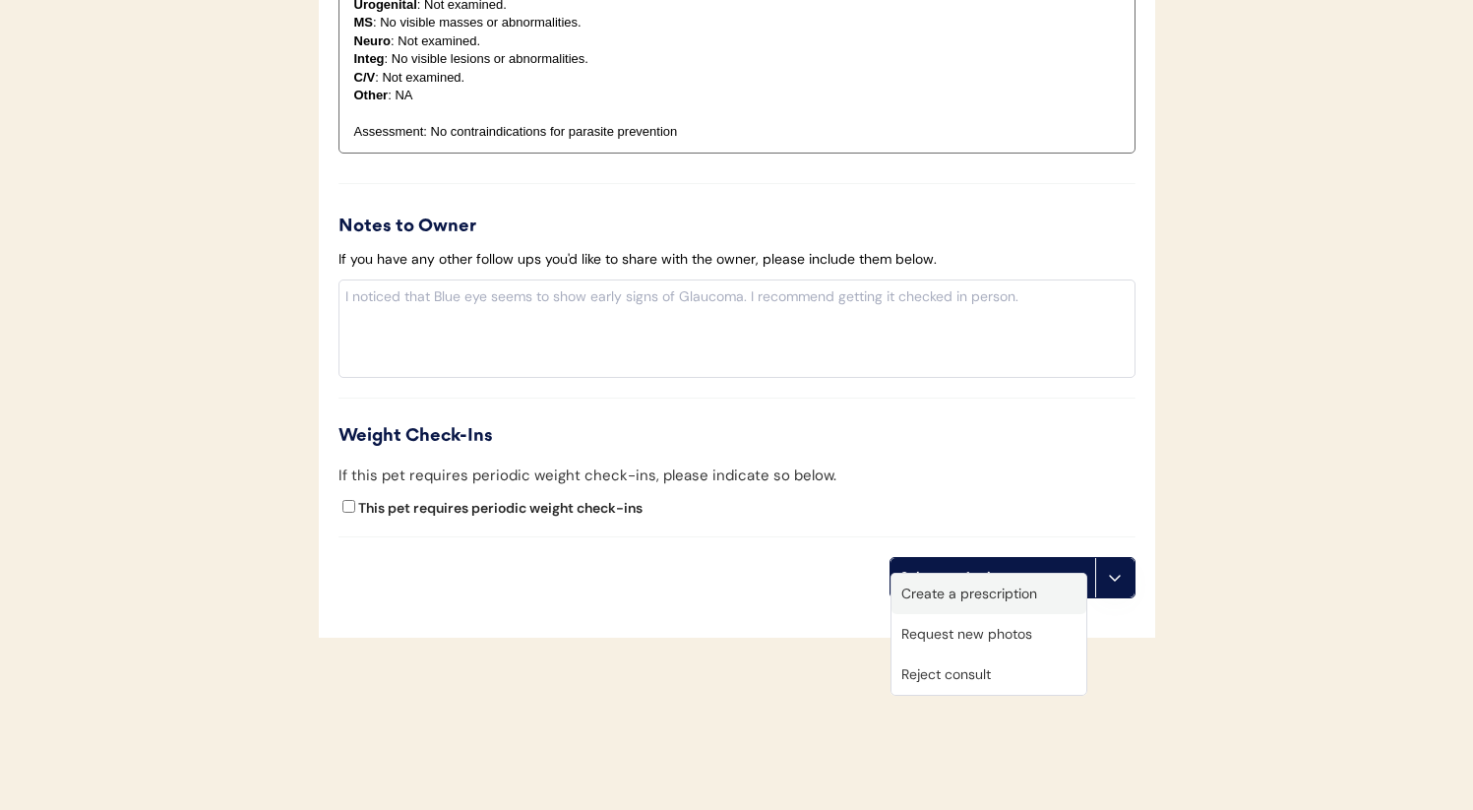
click at [980, 603] on div "Create a prescription" at bounding box center [988, 594] width 195 height 40
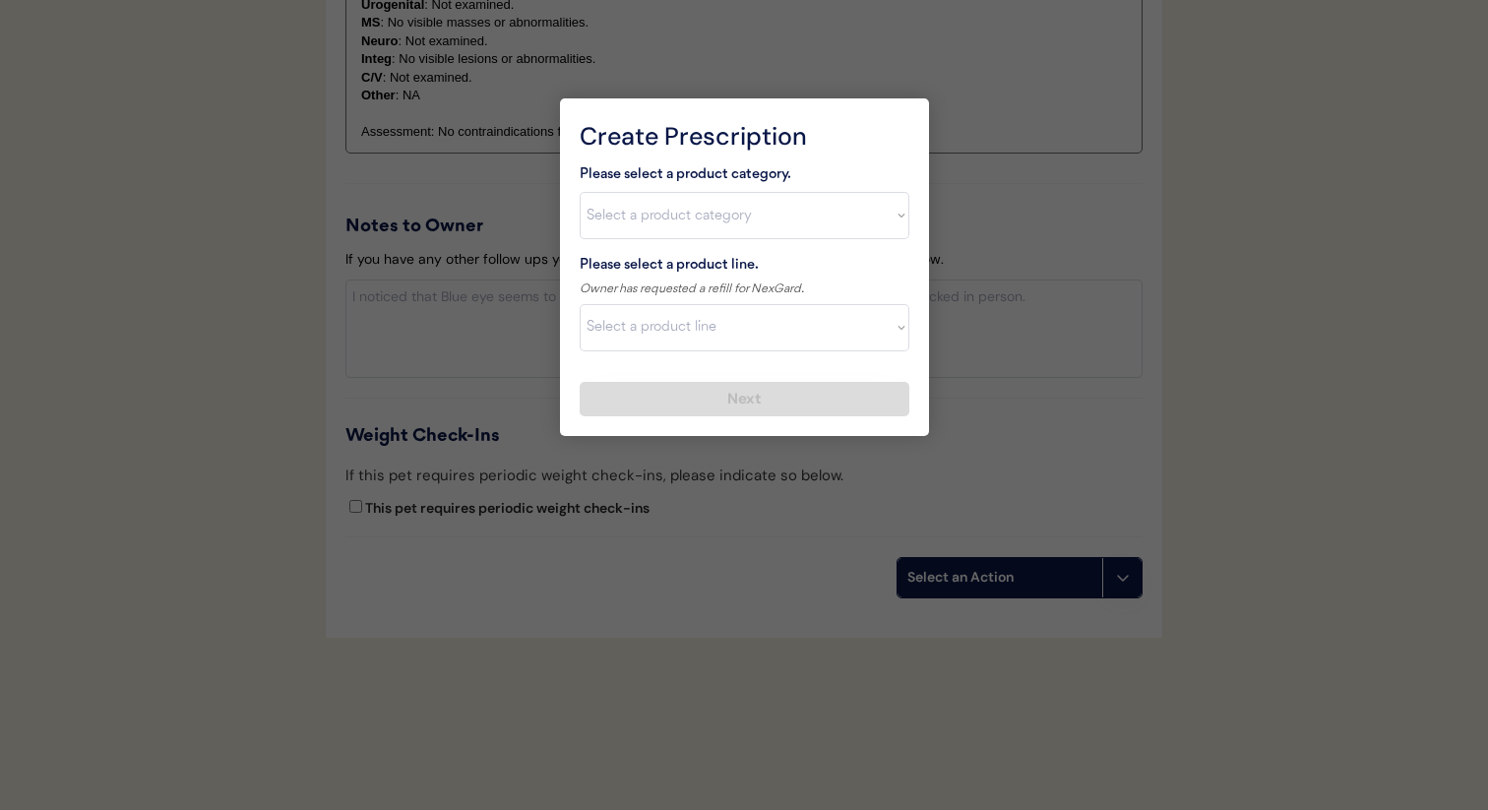
click at [761, 210] on select "Select a product category Allergies Antibiotics Anxiety Combo Parasite Preventi…" at bounding box center [745, 215] width 330 height 47
select select ""flea___tick""
click at [580, 192] on select "Select a product category Allergies Antibiotics Anxiety Combo Parasite Preventi…" at bounding box center [745, 215] width 330 height 47
click at [700, 332] on select "Select a product line" at bounding box center [745, 327] width 330 height 47
click at [580, 304] on select "Select a product line" at bounding box center [745, 327] width 330 height 47
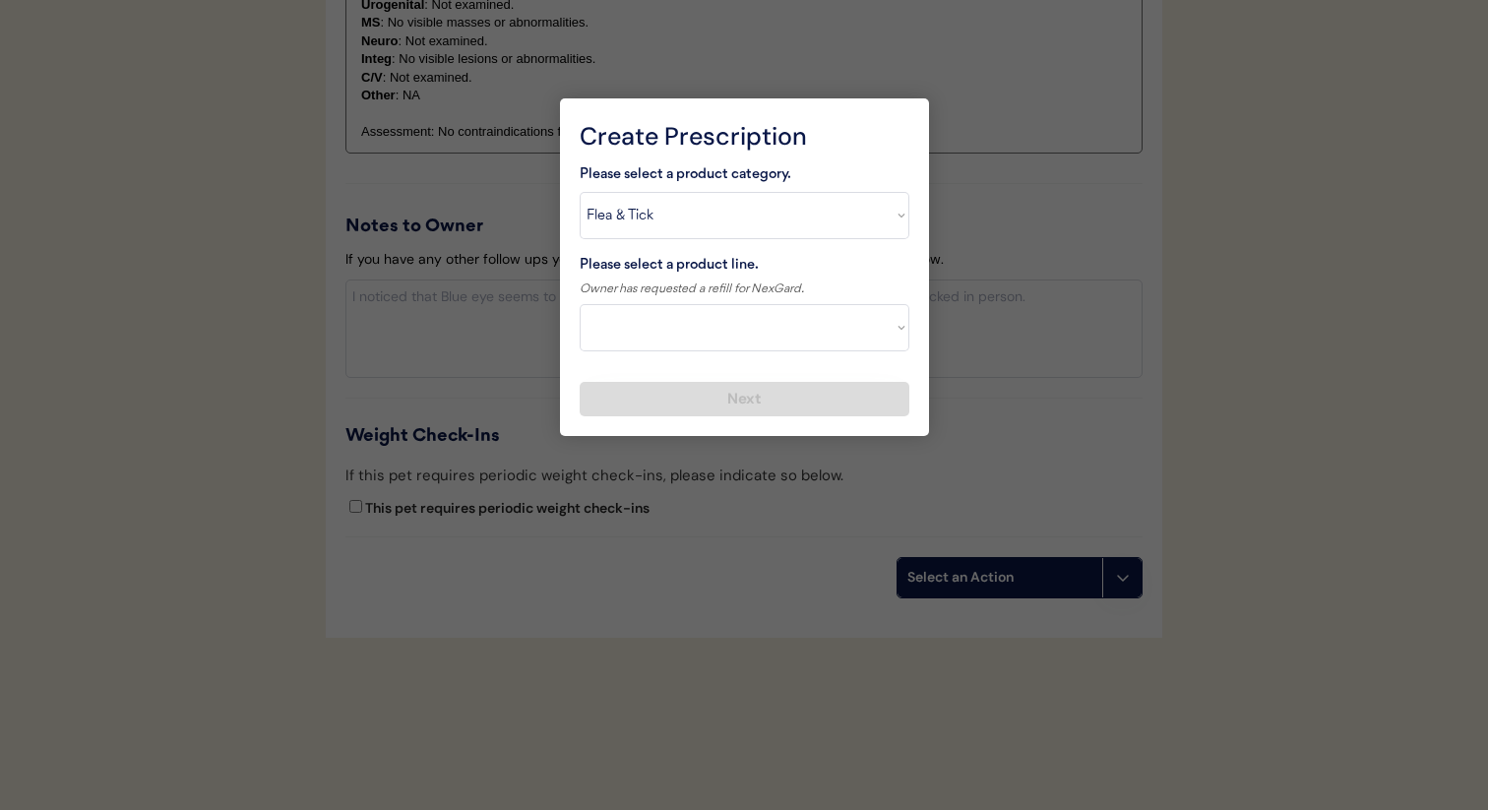
click at [728, 320] on select "Select a product line Bravecto 3 Month NexGard Simparica" at bounding box center [745, 327] width 330 height 47
select select ""NexGard""
click at [580, 304] on select "Select a product line Bravecto 3 Month NexGard Simparica" at bounding box center [745, 327] width 330 height 47
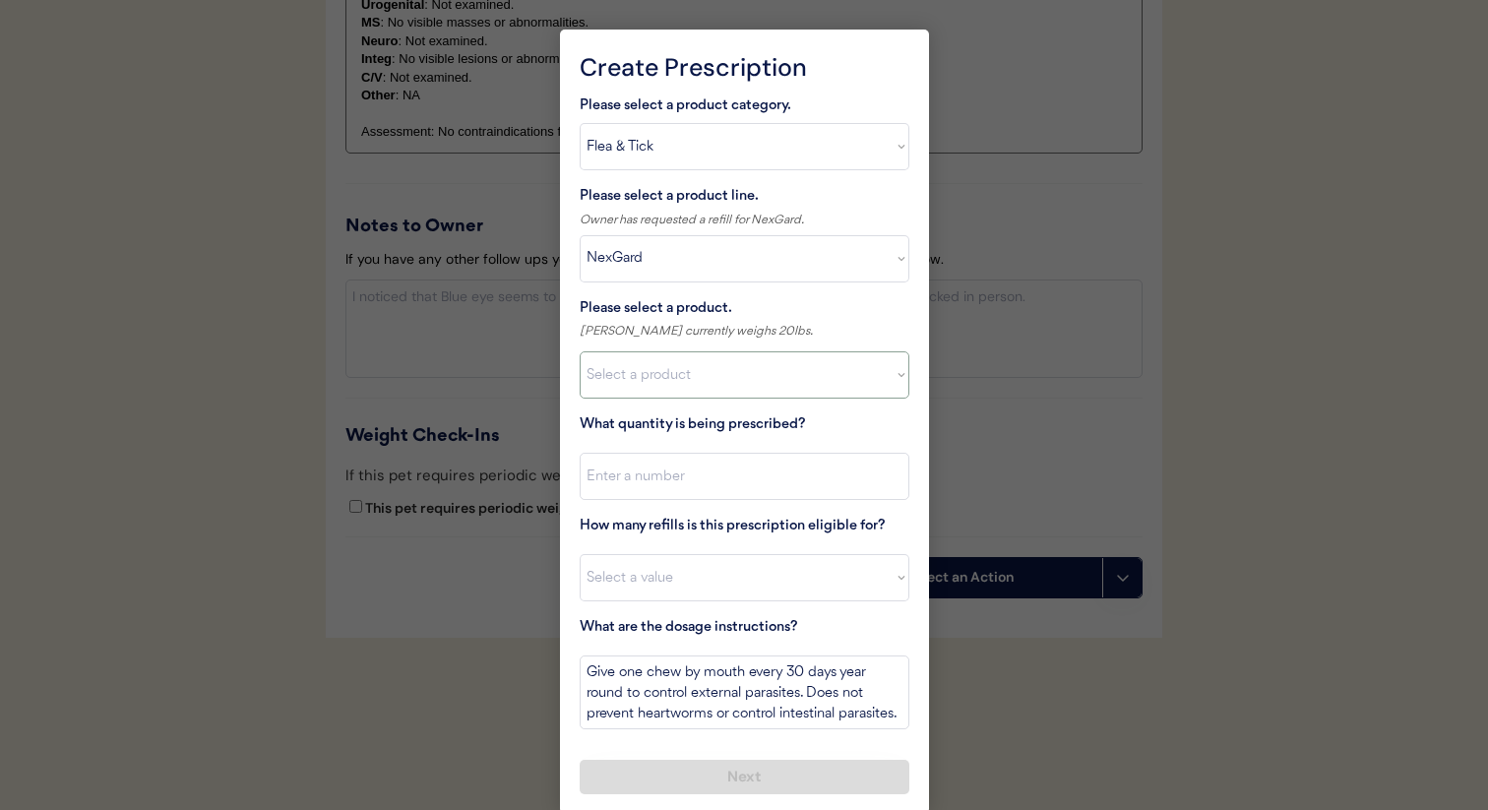
click at [707, 381] on select "Select a product NexGard, 4 - 10lbs NexGard, 10.1 - 24lbs NexGard, 24.1 - 60lbs…" at bounding box center [745, 374] width 330 height 47
select select ""1348695171700984260__LOOKUP__1670802139216x645124073882102900""
click at [580, 351] on select "Select a product NexGard, 4 - 10lbs NexGard, 10.1 - 24lbs NexGard, 24.1 - 60lbs…" at bounding box center [745, 374] width 330 height 47
click at [708, 478] on input "input" at bounding box center [745, 476] width 330 height 47
type input "1"
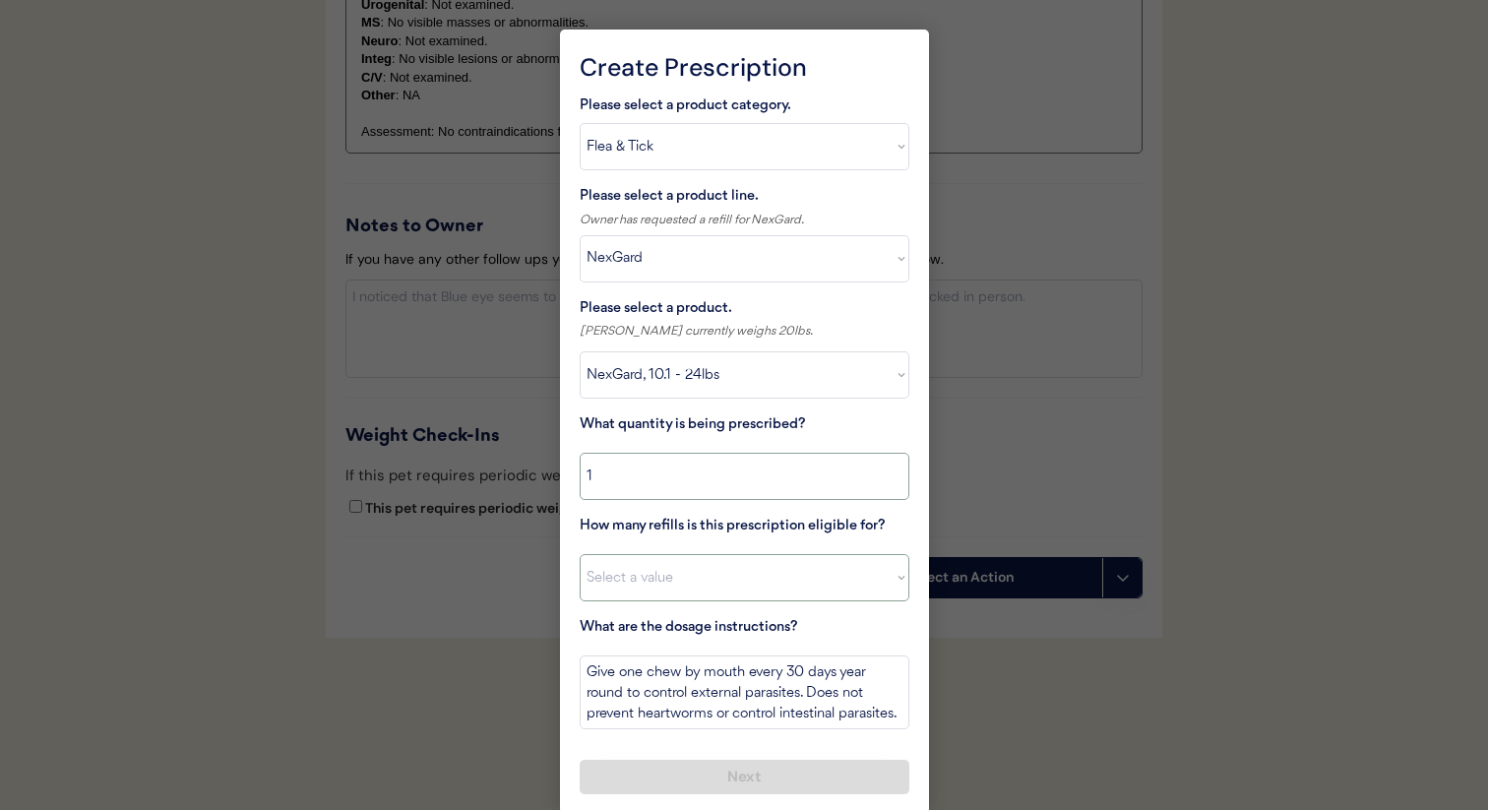
click at [709, 571] on select "Select a value 0 1 2 3 4 5 6 7 8 10 11" at bounding box center [745, 577] width 330 height 47
select select "11"
click at [580, 554] on select "Select a value 0 1 2 3 4 5 6 7 8 10 11" at bounding box center [745, 577] width 330 height 47
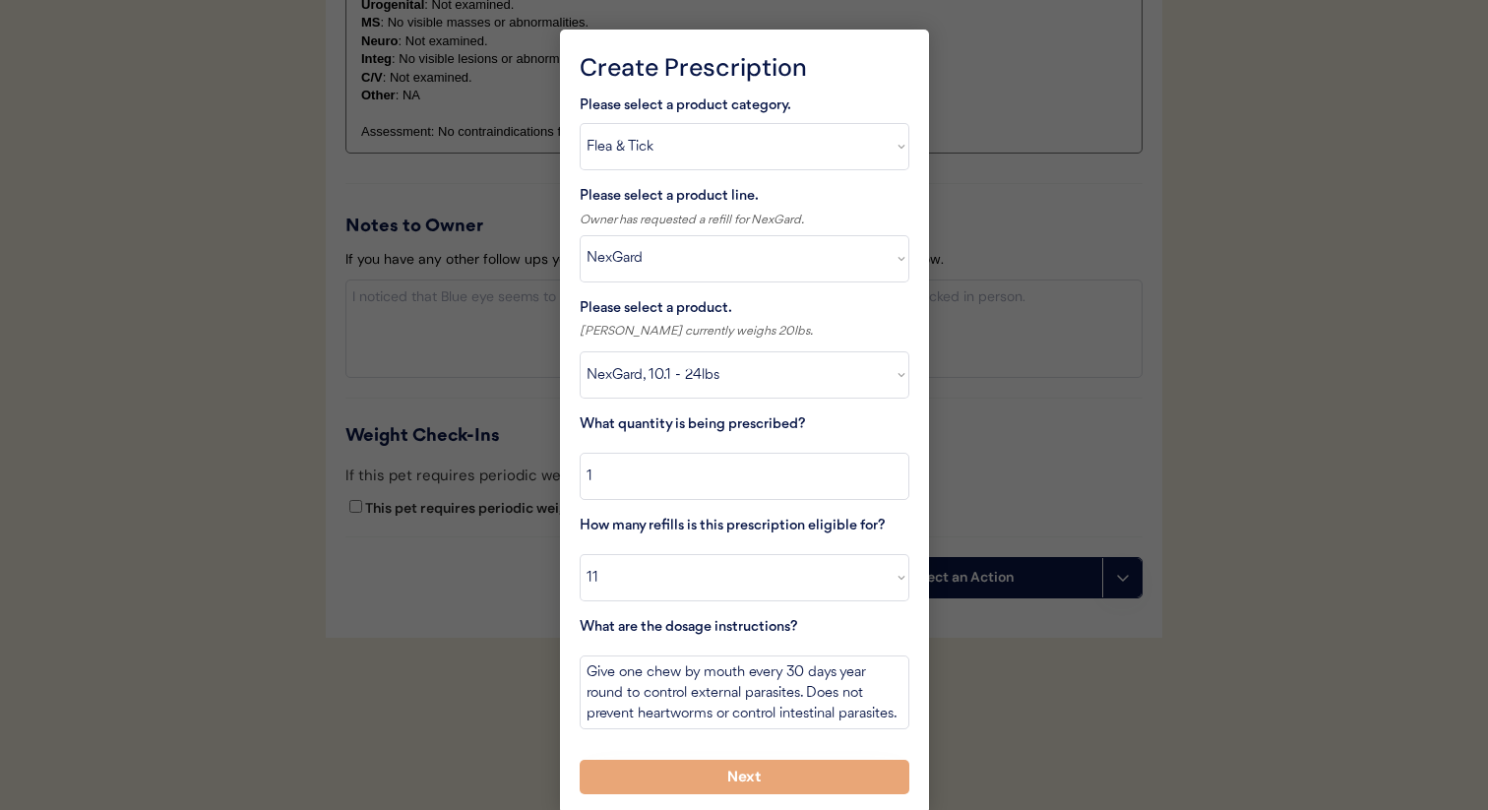
click at [739, 775] on button "Next" at bounding box center [745, 777] width 330 height 34
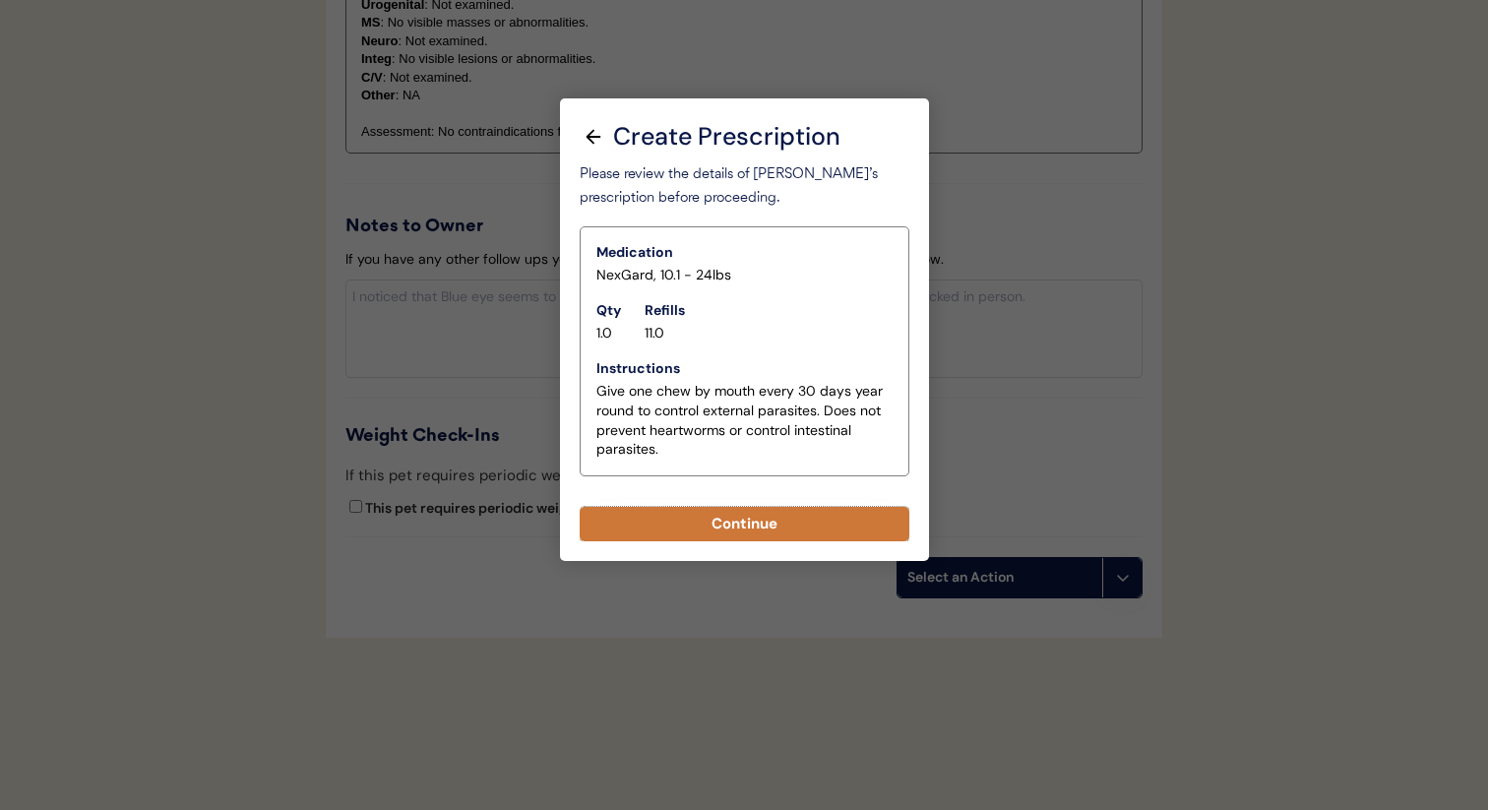
click at [771, 531] on button "Continue" at bounding box center [745, 524] width 330 height 34
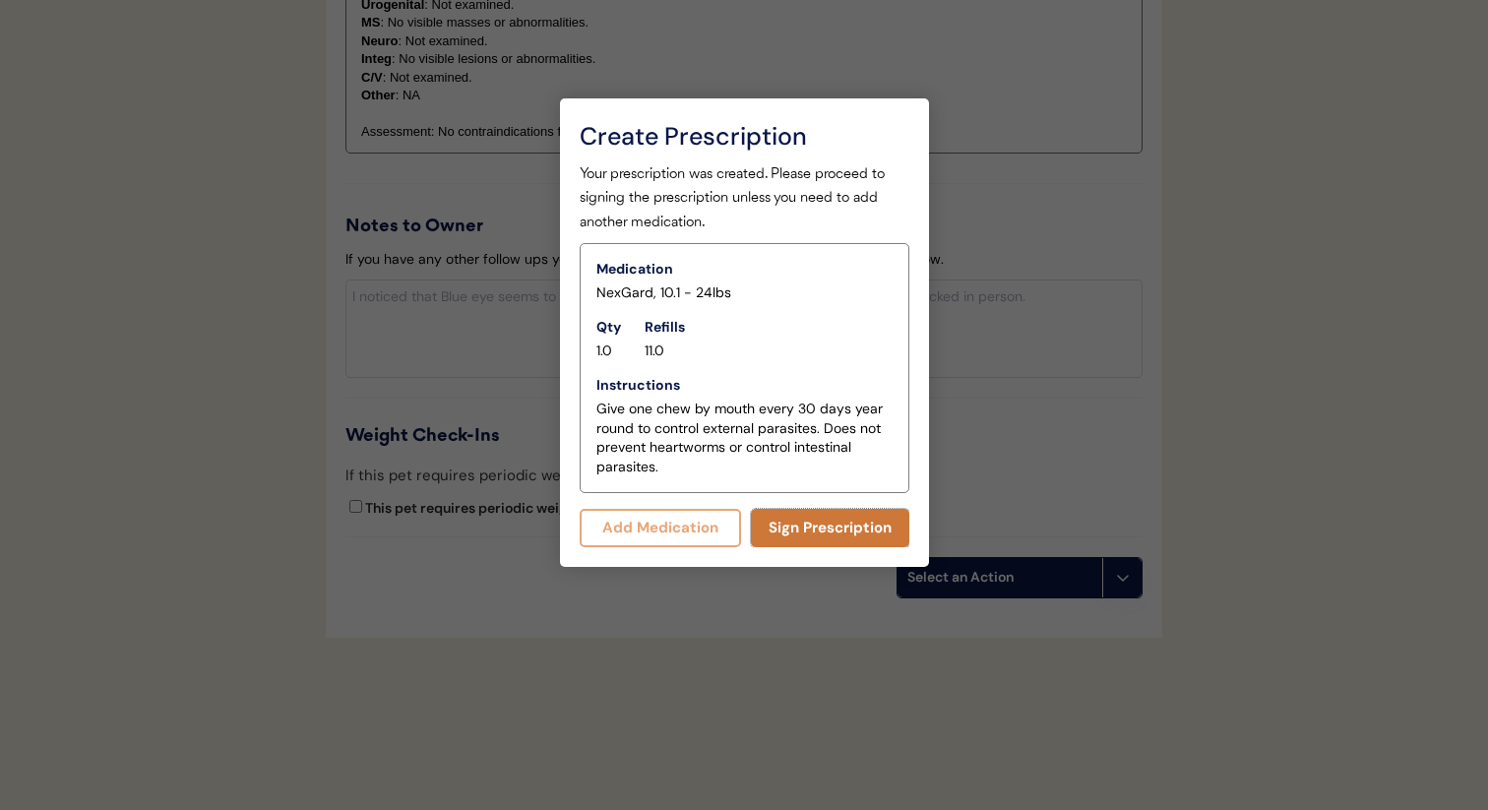
click at [815, 531] on button "Sign Prescription" at bounding box center [830, 528] width 158 height 38
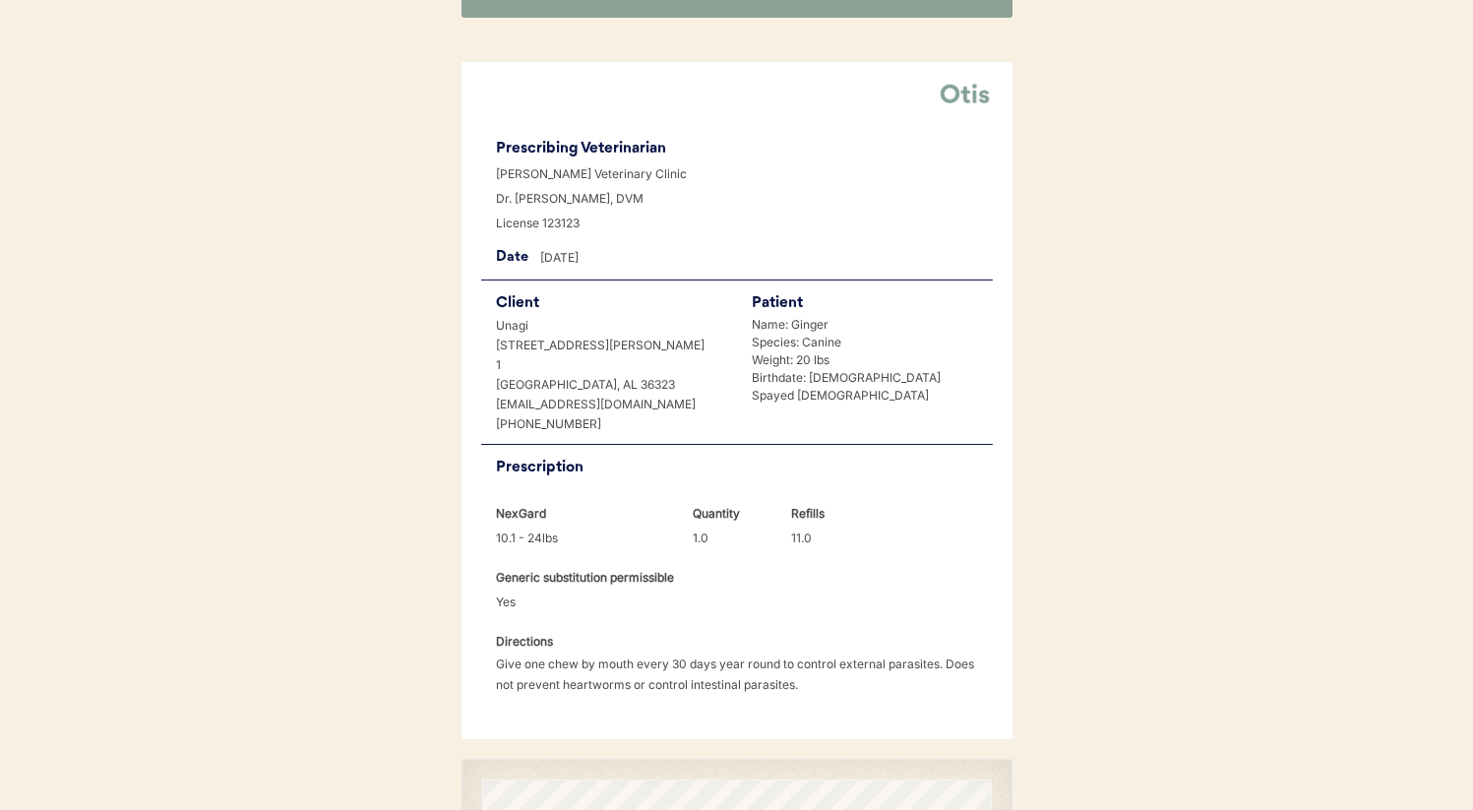
scroll to position [414, 0]
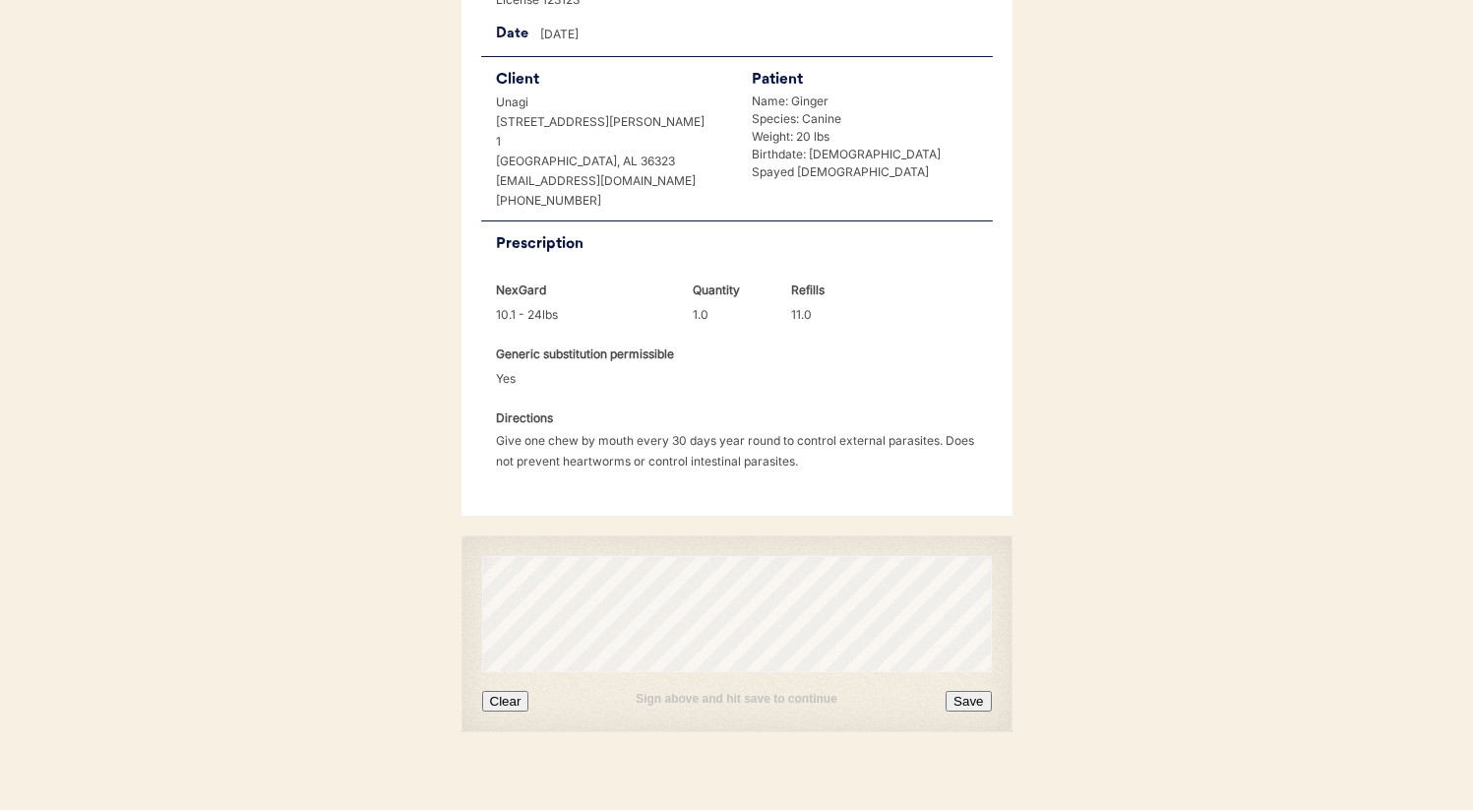
click at [968, 691] on button "Save" at bounding box center [968, 701] width 45 height 21
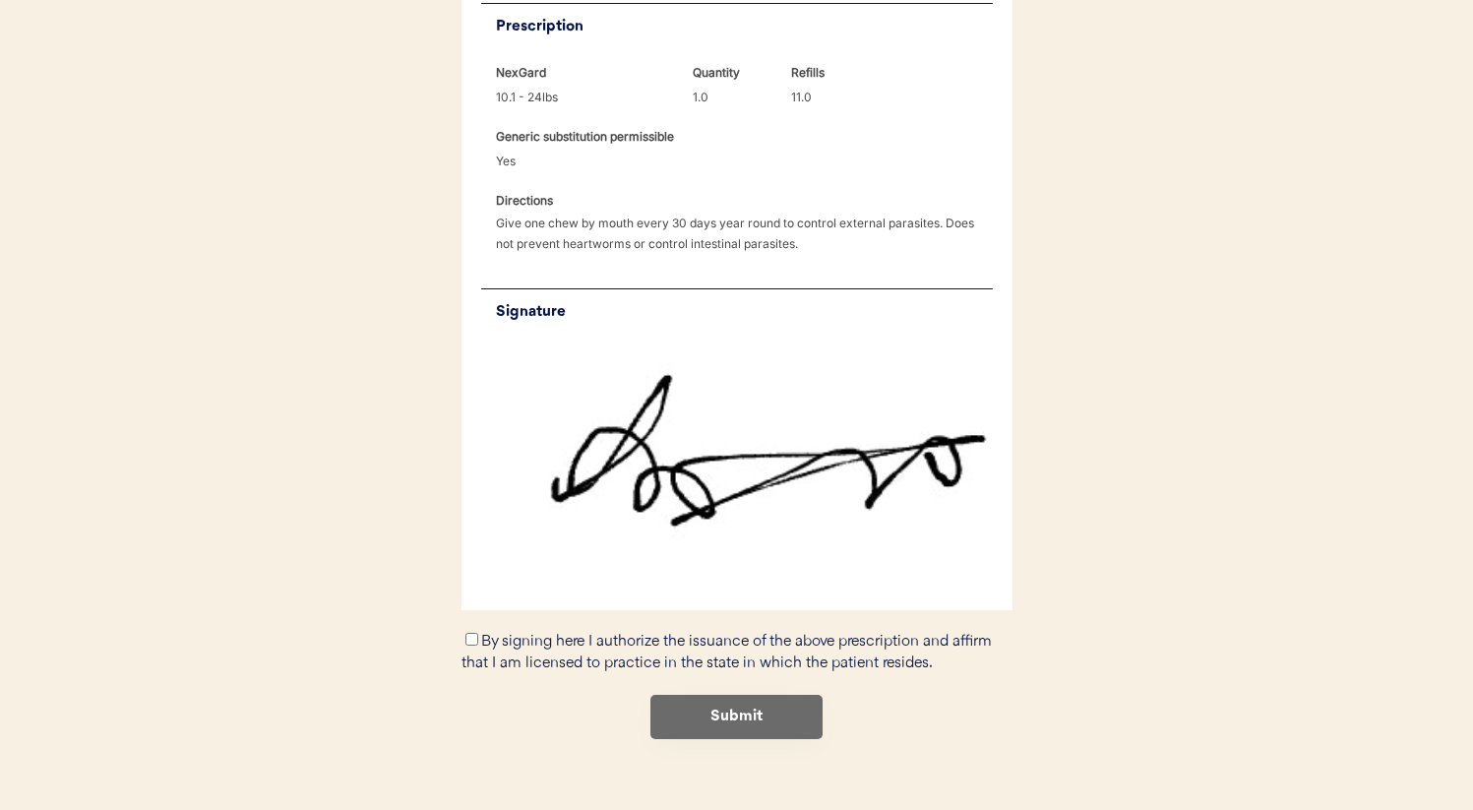
scroll to position [639, 0]
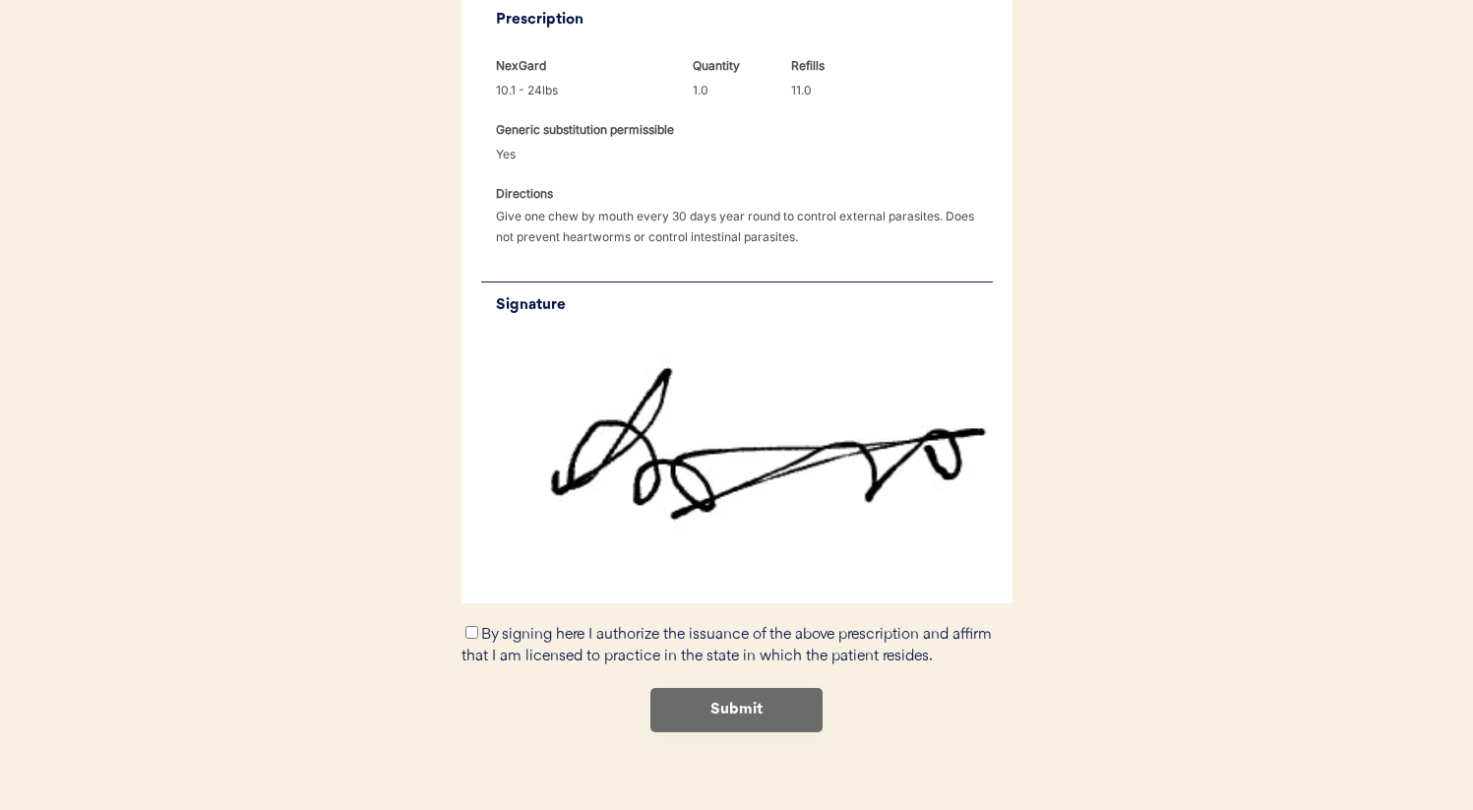
click at [617, 627] on label "By signing here I authorize the issuance of the above prescription and affirm t…" at bounding box center [726, 646] width 530 height 38
click at [478, 626] on input "By signing here I authorize the issuance of the above prescription and affirm t…" at bounding box center [471, 632] width 13 height 13
checkbox input "true"
click at [723, 688] on button "Submit" at bounding box center [736, 710] width 172 height 44
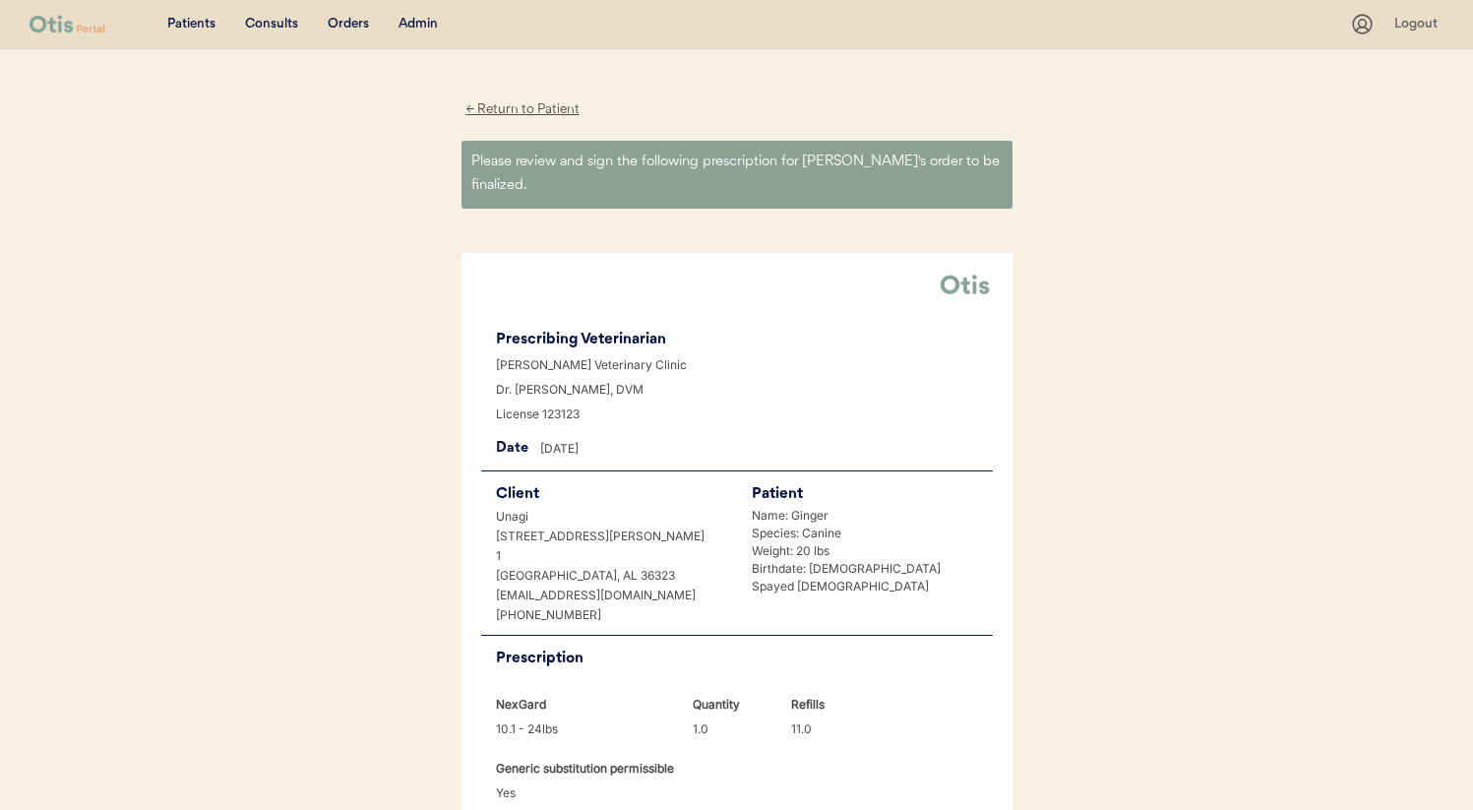
scroll to position [0, 0]
